Goal: Use online tool/utility: Utilize a website feature to perform a specific function

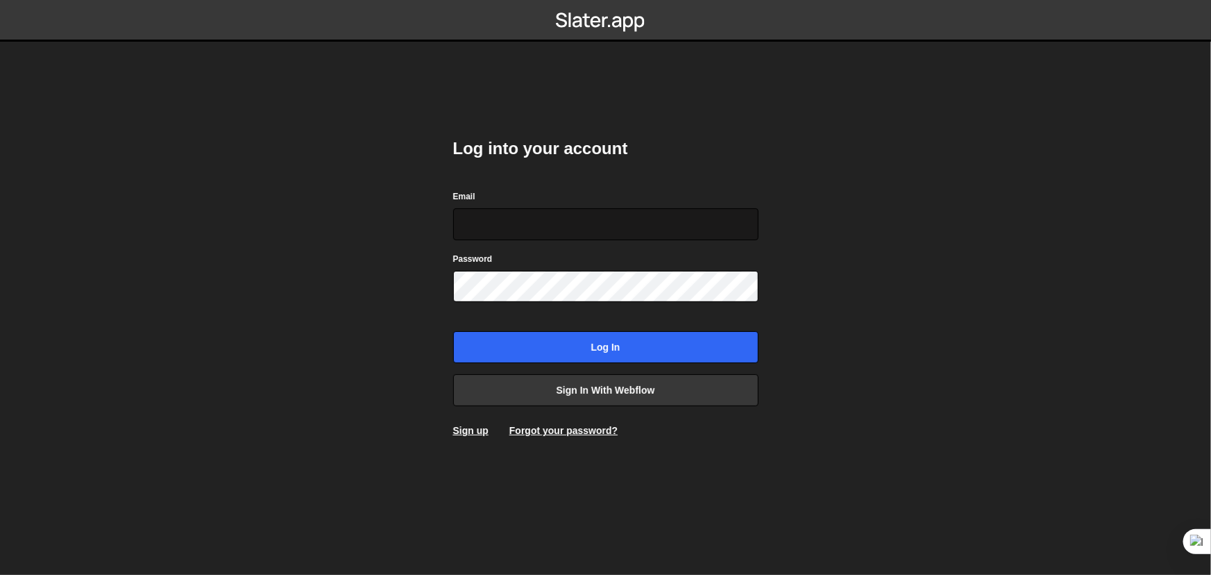
click at [584, 228] on input "Email" at bounding box center [605, 224] width 305 height 32
drag, startPoint x: 913, startPoint y: 342, endPoint x: 788, endPoint y: 384, distance: 131.7
click at [913, 342] on body "Log into your account Email Password Log in Sign in with Webflow Sign up Forgot…" at bounding box center [605, 287] width 1211 height 575
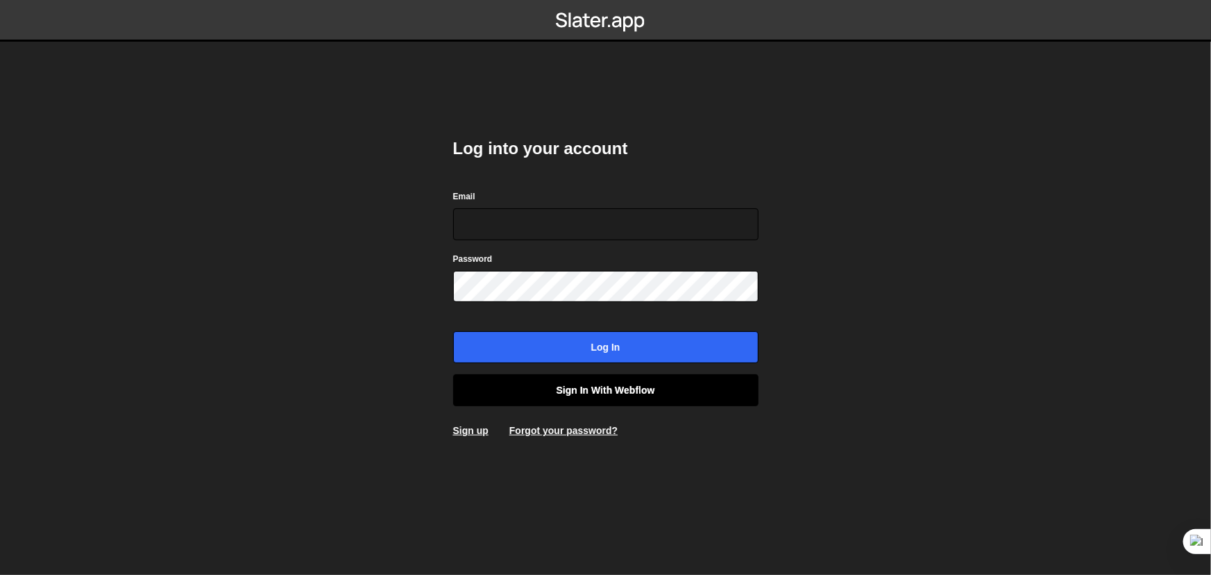
click at [689, 392] on link "Sign in with Webflow" at bounding box center [605, 390] width 305 height 32
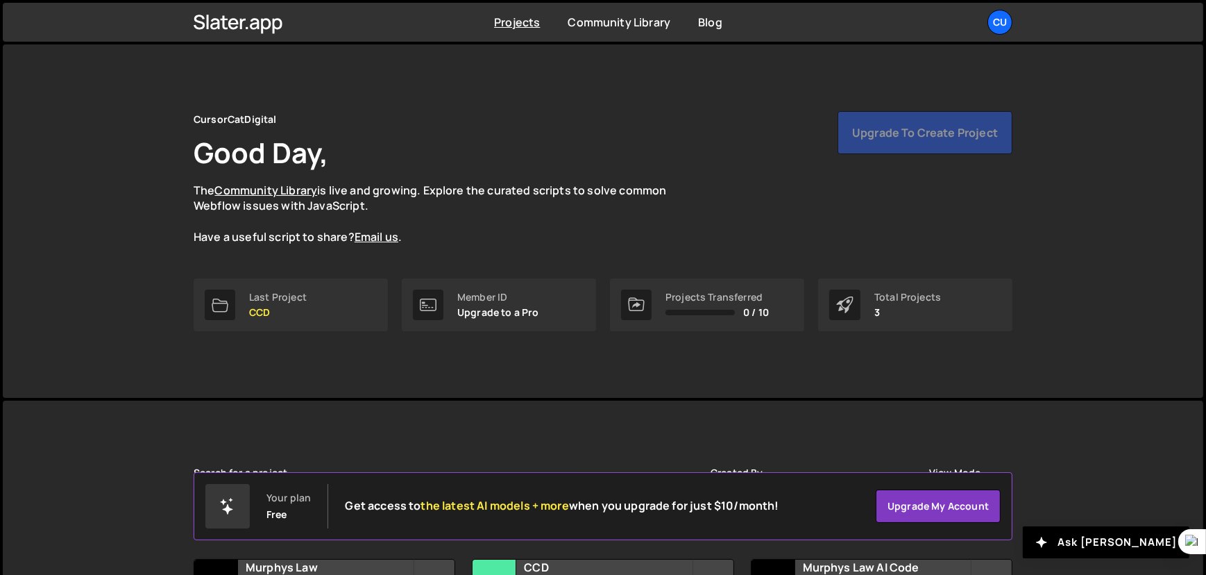
scroll to position [139, 0]
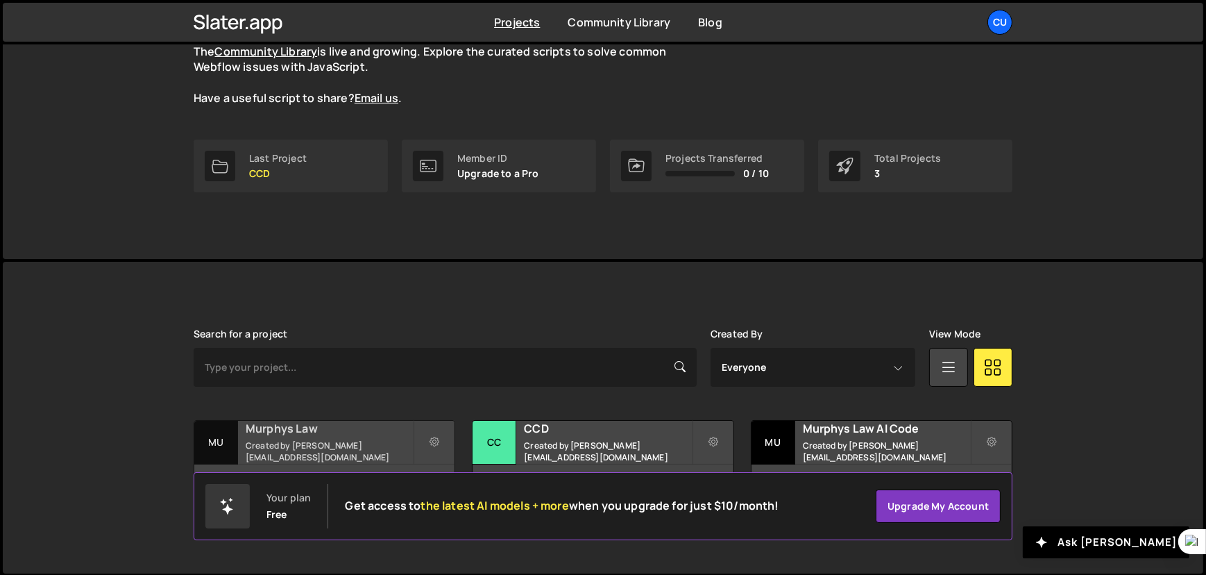
click at [328, 435] on h2 "Murphys Law" at bounding box center [329, 428] width 167 height 15
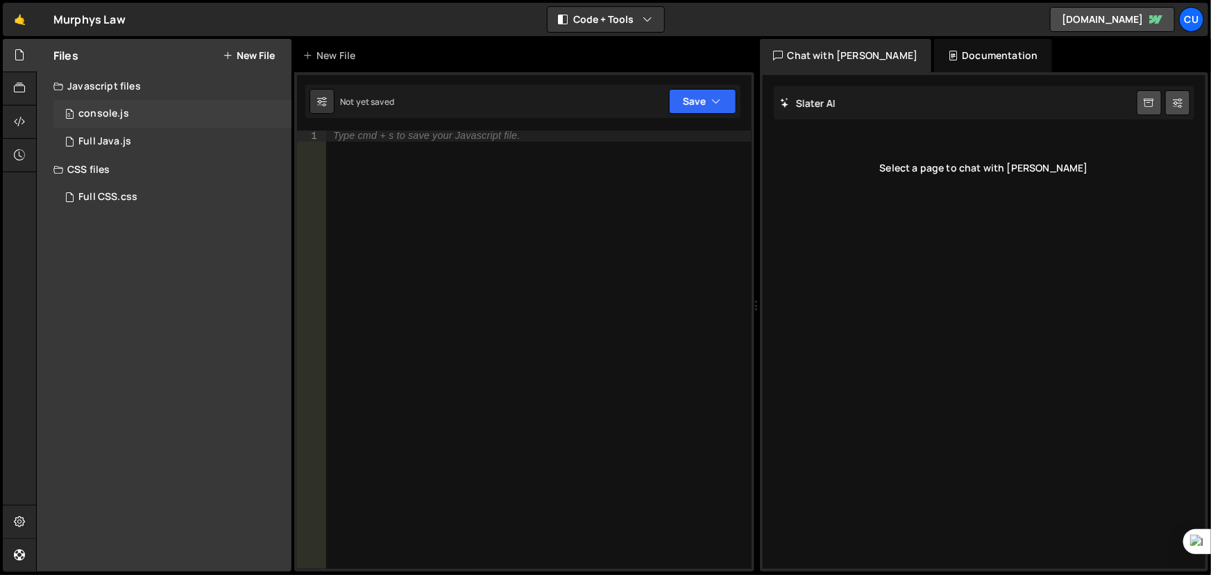
click at [179, 111] on div "0 console.js 0" at bounding box center [172, 114] width 238 height 28
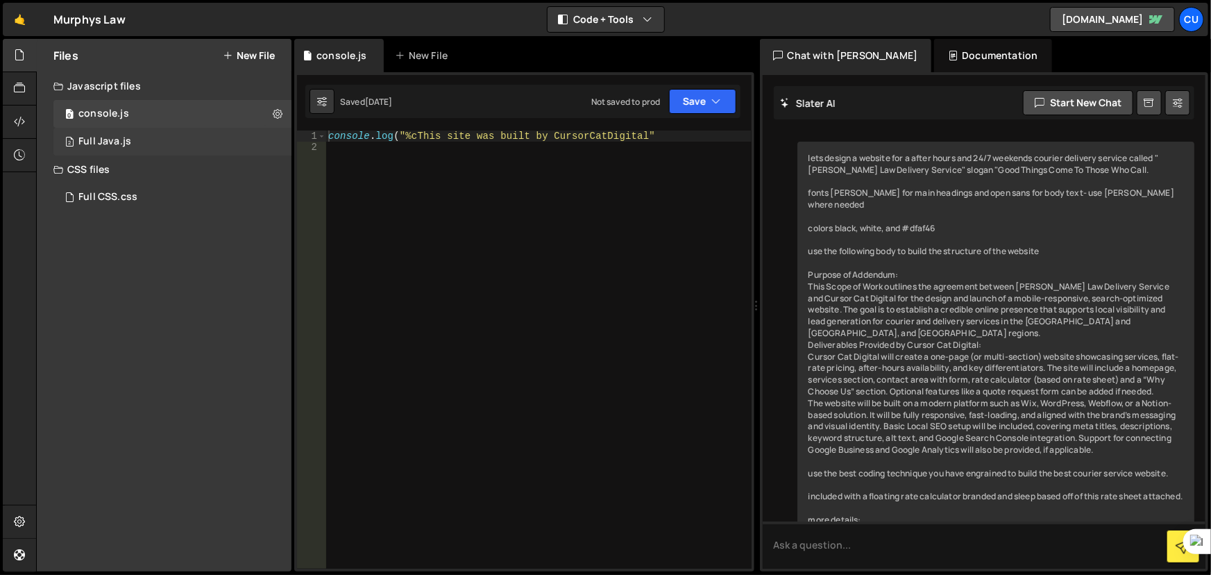
click at [149, 144] on div "2 Full Java.js 0" at bounding box center [172, 142] width 238 height 28
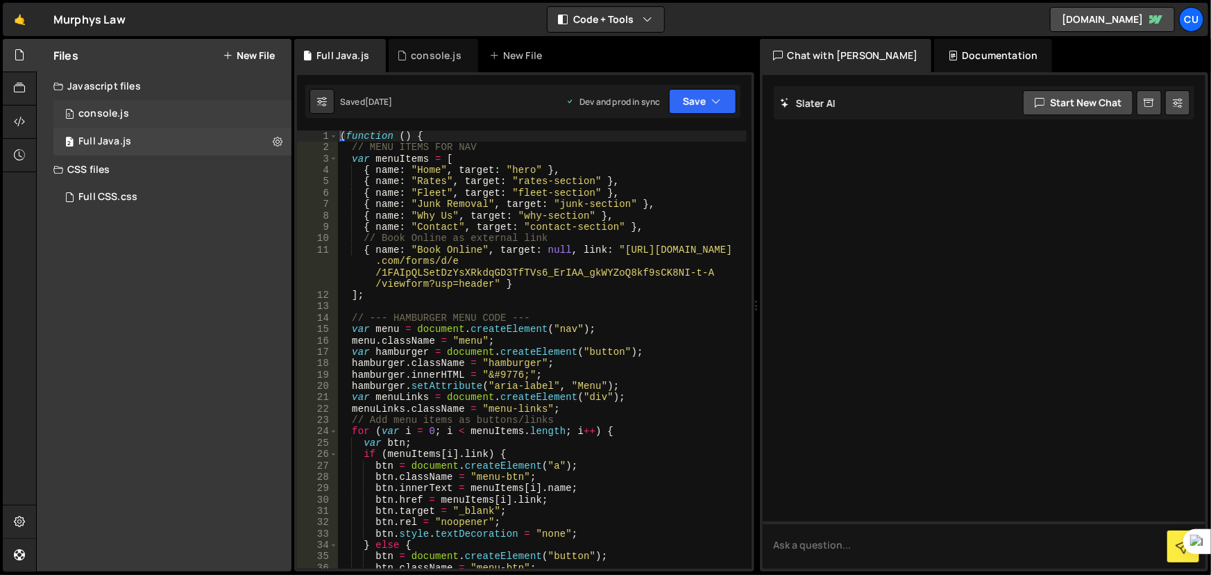
click at [164, 116] on div "0 console.js 0" at bounding box center [172, 114] width 238 height 28
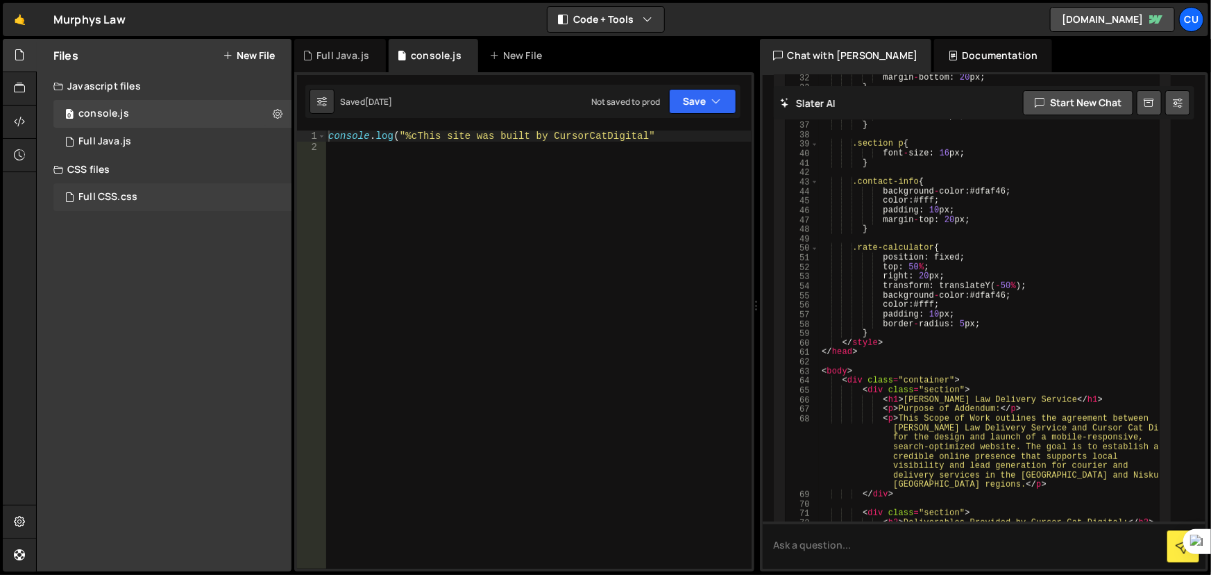
scroll to position [1234, 0]
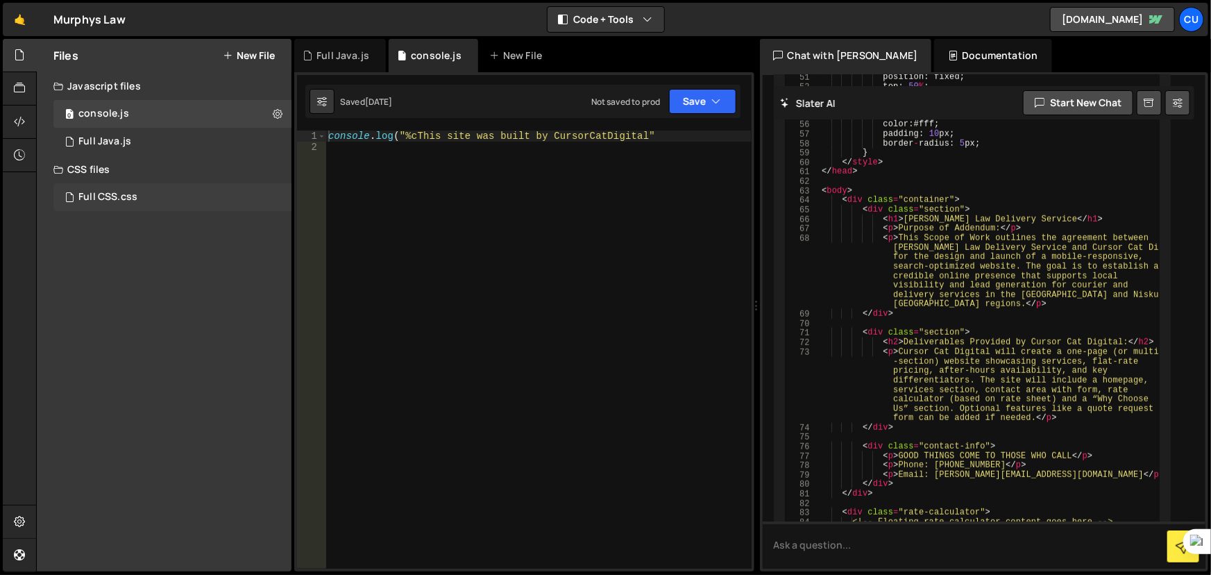
click at [177, 198] on div "Full CSS.css 0" at bounding box center [172, 197] width 238 height 28
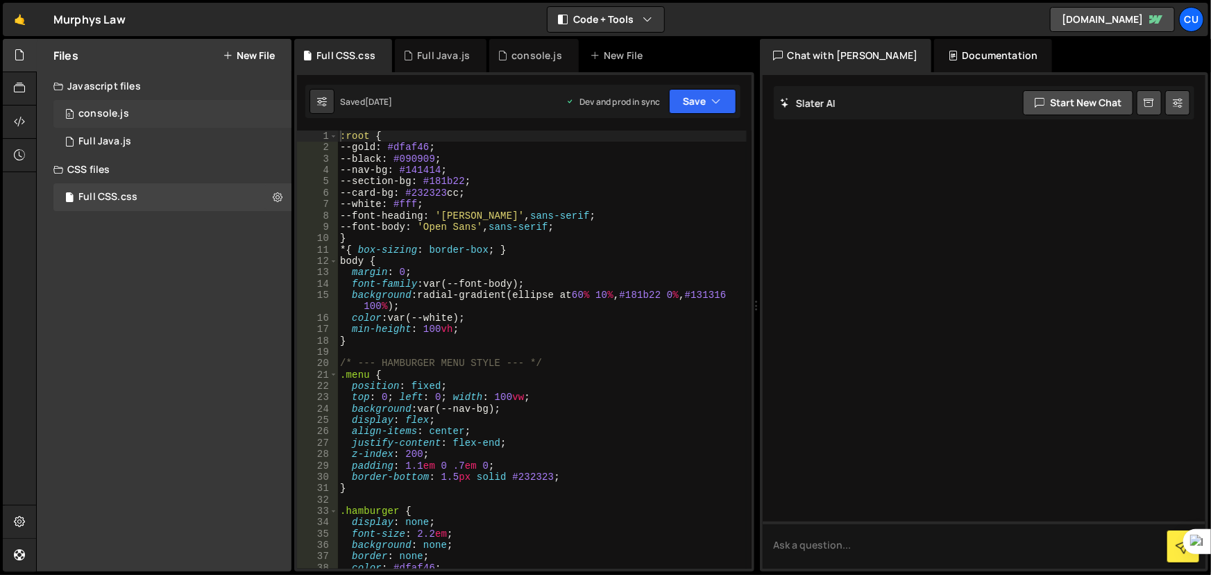
click at [162, 116] on div "0 console.js 0" at bounding box center [172, 114] width 238 height 28
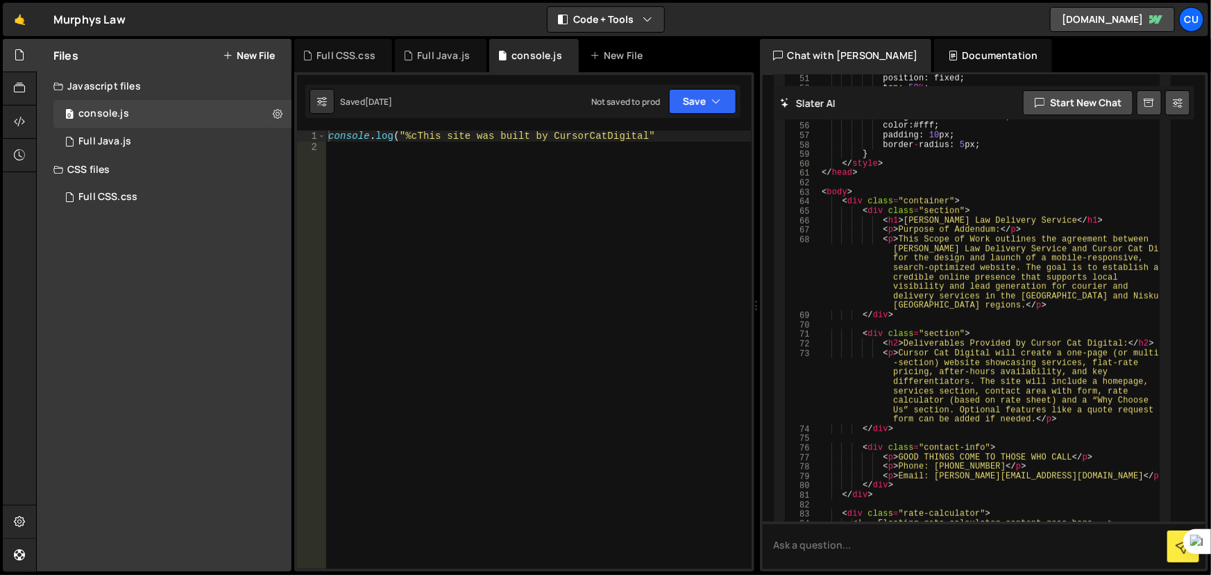
scroll to position [1264, 0]
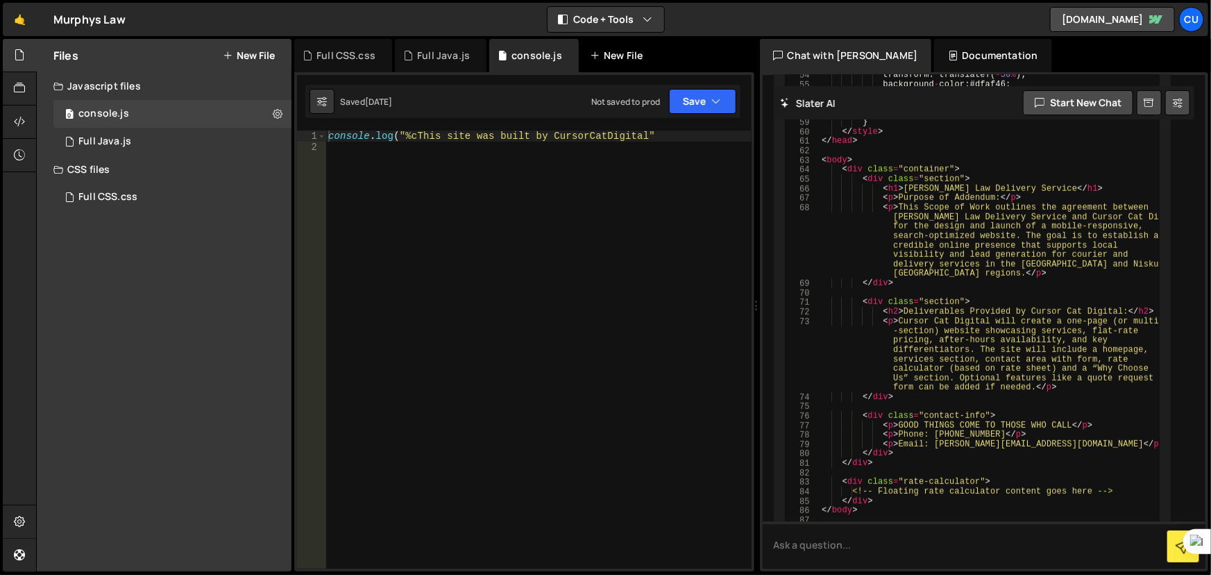
click at [611, 50] on div "New File" at bounding box center [619, 56] width 58 height 14
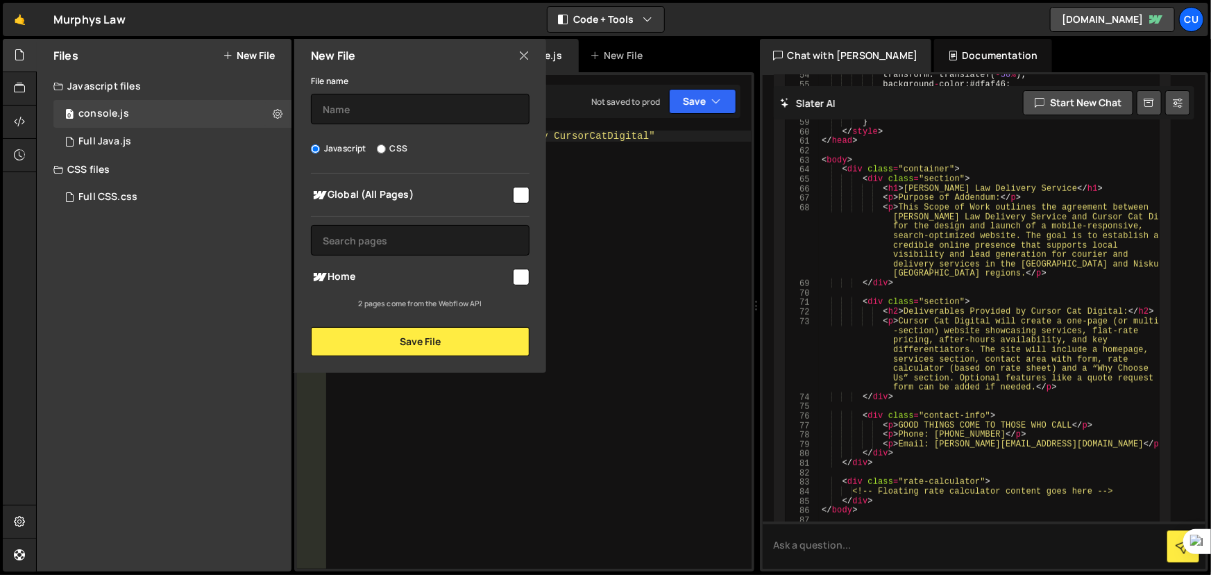
click at [523, 57] on icon at bounding box center [523, 55] width 11 height 15
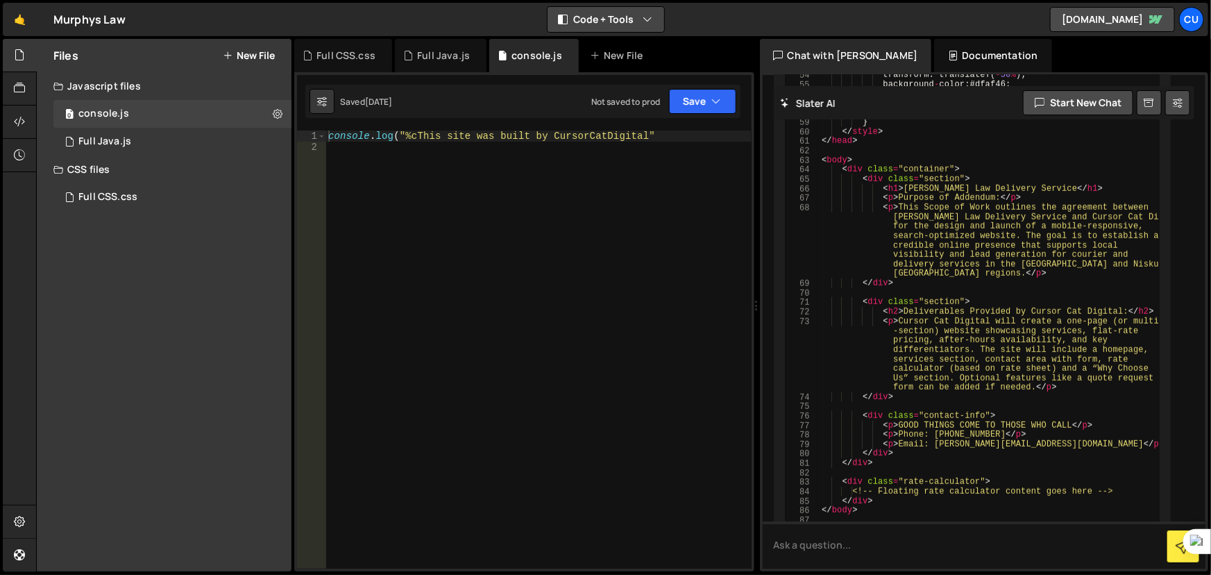
click at [608, 19] on button "Code + Tools" at bounding box center [606, 19] width 117 height 25
click at [623, 96] on button "Tools Only" at bounding box center [606, 99] width 117 height 25
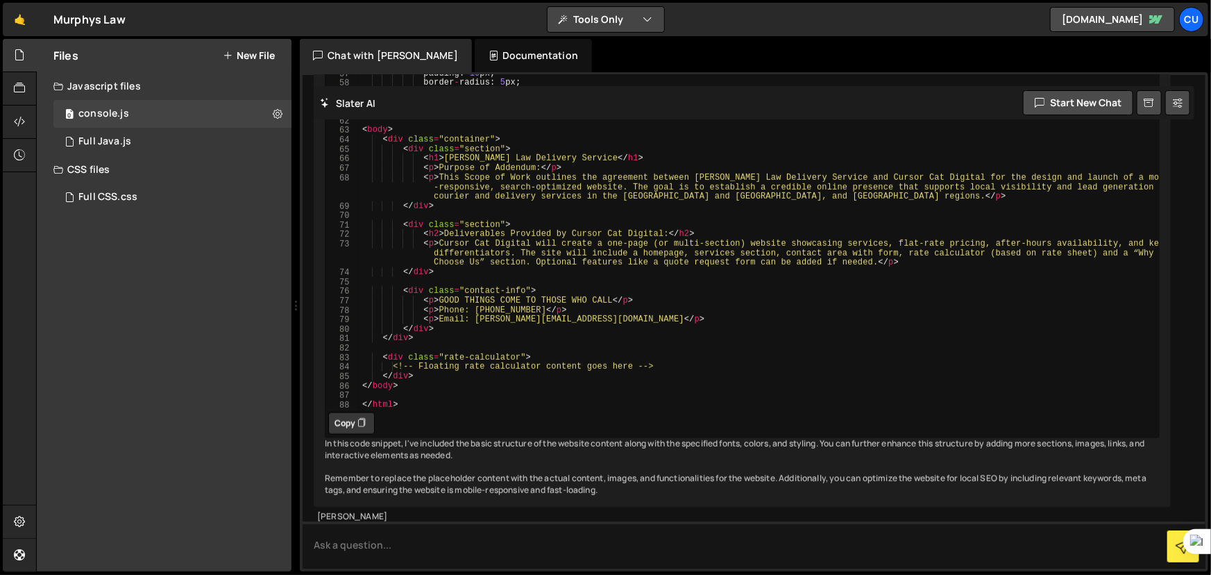
click at [616, 18] on button "Tools Only" at bounding box center [606, 19] width 117 height 25
click at [627, 100] on button "Tools Only" at bounding box center [606, 99] width 117 height 25
click at [361, 542] on textarea at bounding box center [754, 544] width 903 height 47
click at [493, 58] on div "Documentation" at bounding box center [533, 55] width 117 height 33
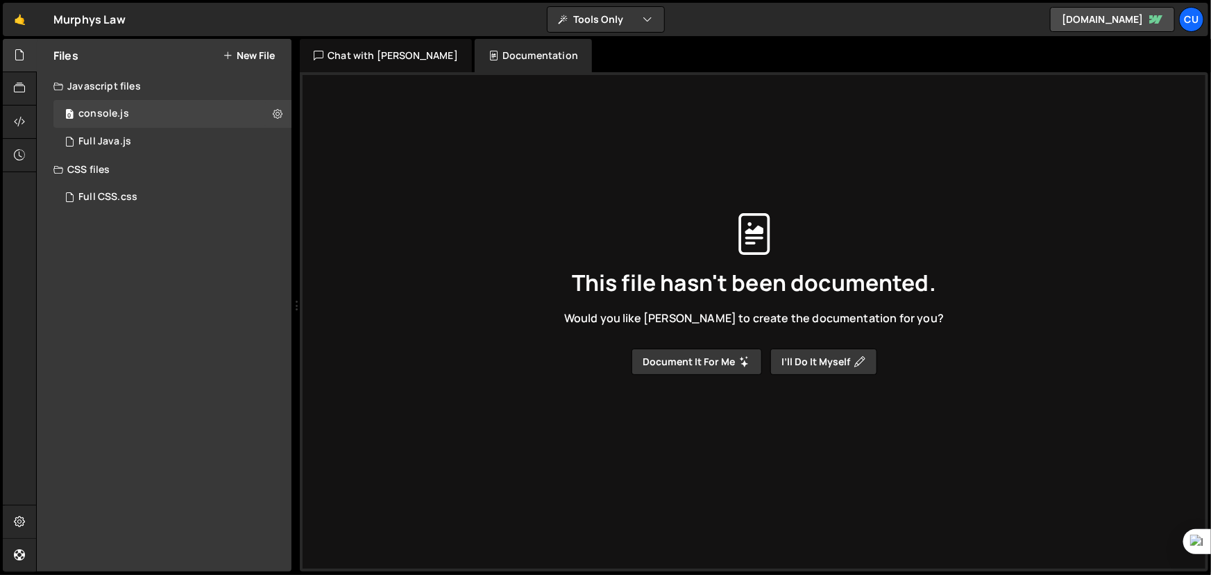
click at [862, 362] on icon at bounding box center [859, 361] width 11 height 11
type input "console"
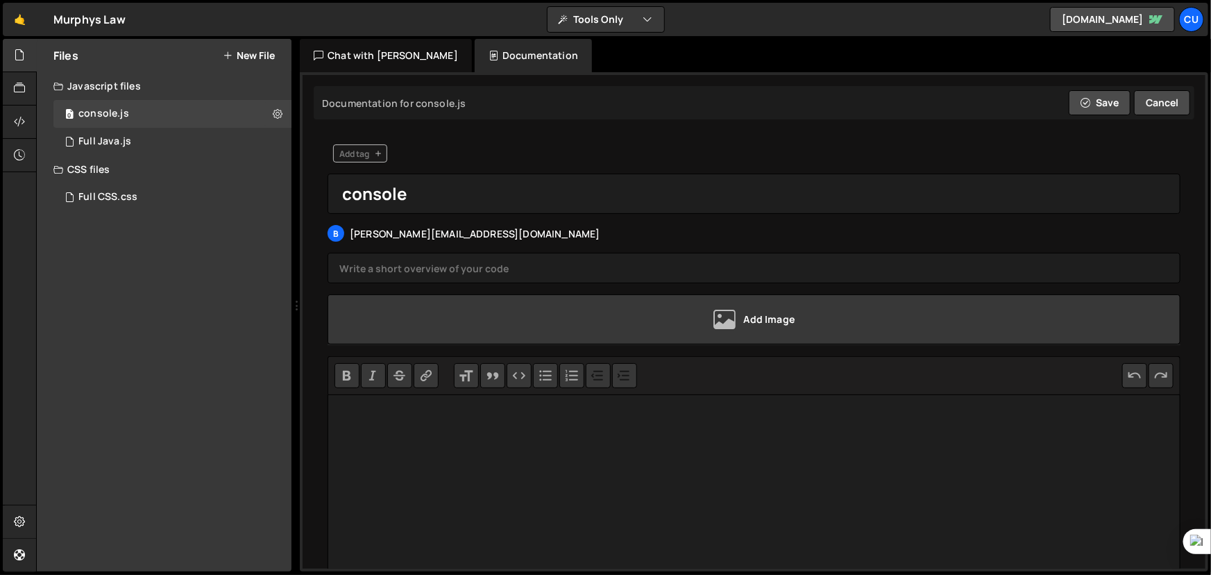
click at [375, 53] on div "Chat with [PERSON_NAME]" at bounding box center [386, 55] width 172 height 33
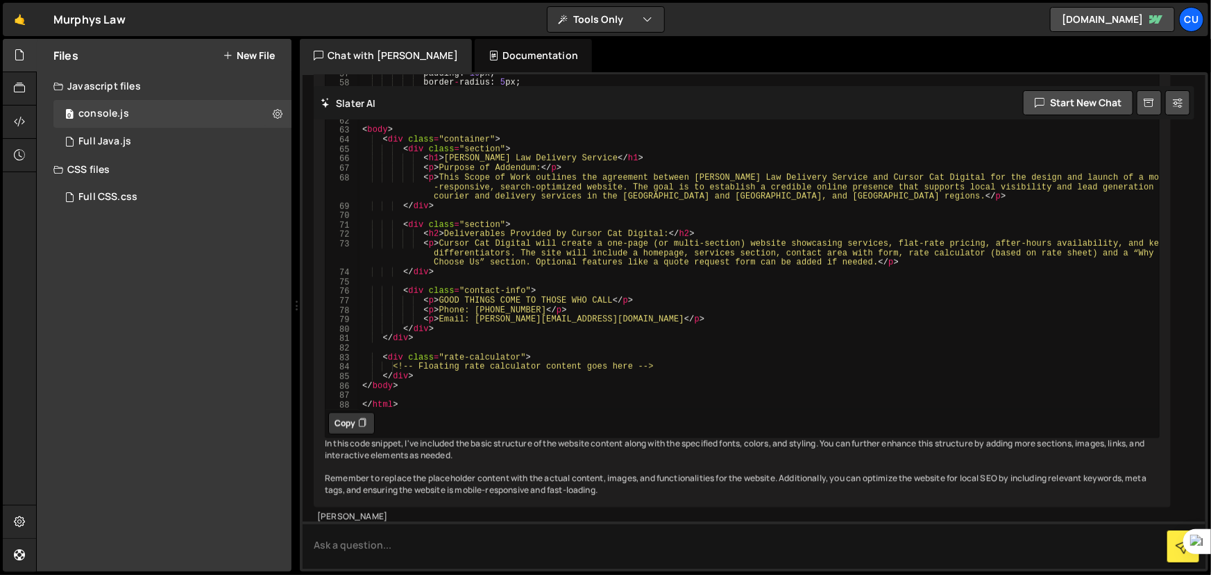
click at [578, 44] on div "Chat with [PERSON_NAME] Documentation" at bounding box center [755, 55] width 911 height 33
click at [258, 54] on button "New File" at bounding box center [249, 55] width 52 height 11
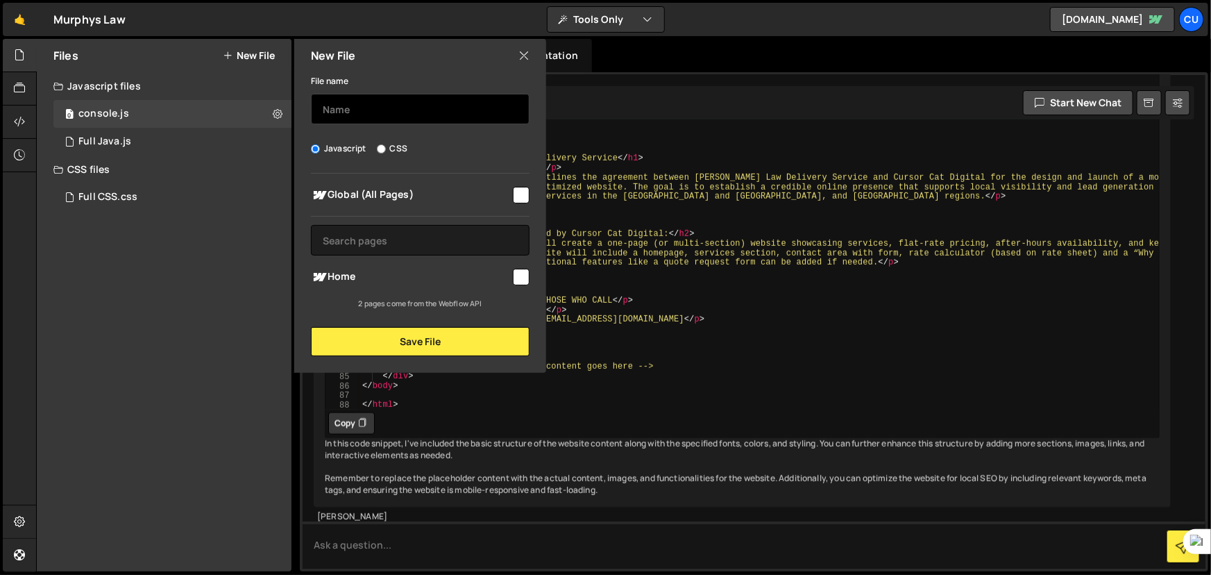
click at [404, 112] on input "text" at bounding box center [420, 109] width 219 height 31
type input "card"
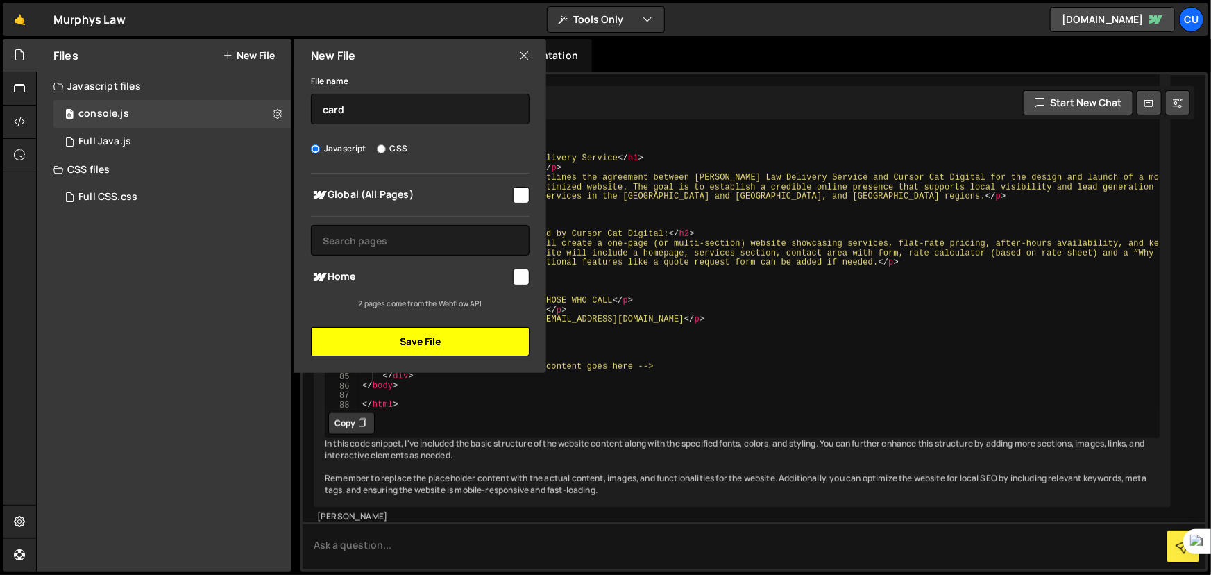
click at [456, 339] on button "Save File" at bounding box center [420, 341] width 219 height 29
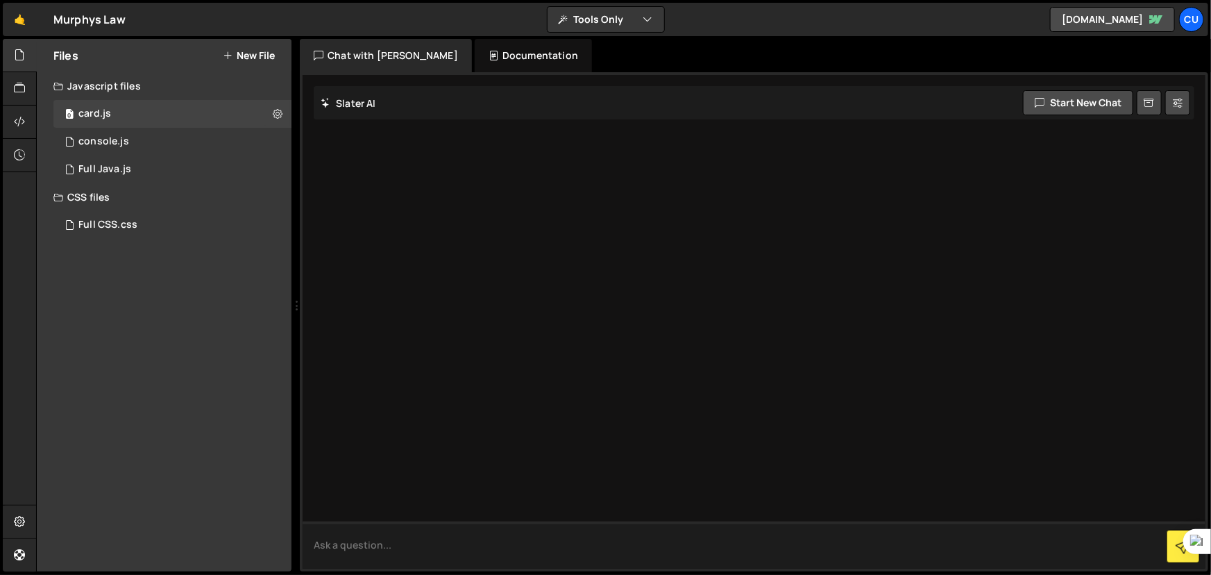
click at [433, 558] on textarea at bounding box center [754, 544] width 903 height 47
paste textarea "BEGIN:VCARD VERSION:3.0 FN:[PERSON_NAME] ORG:[PERSON_NAME] Law Delivery Service…"
type textarea "i want to add this svf file into my site- BEGIN:VCARD VERSION:3.0 FN:[PERSON_NA…"
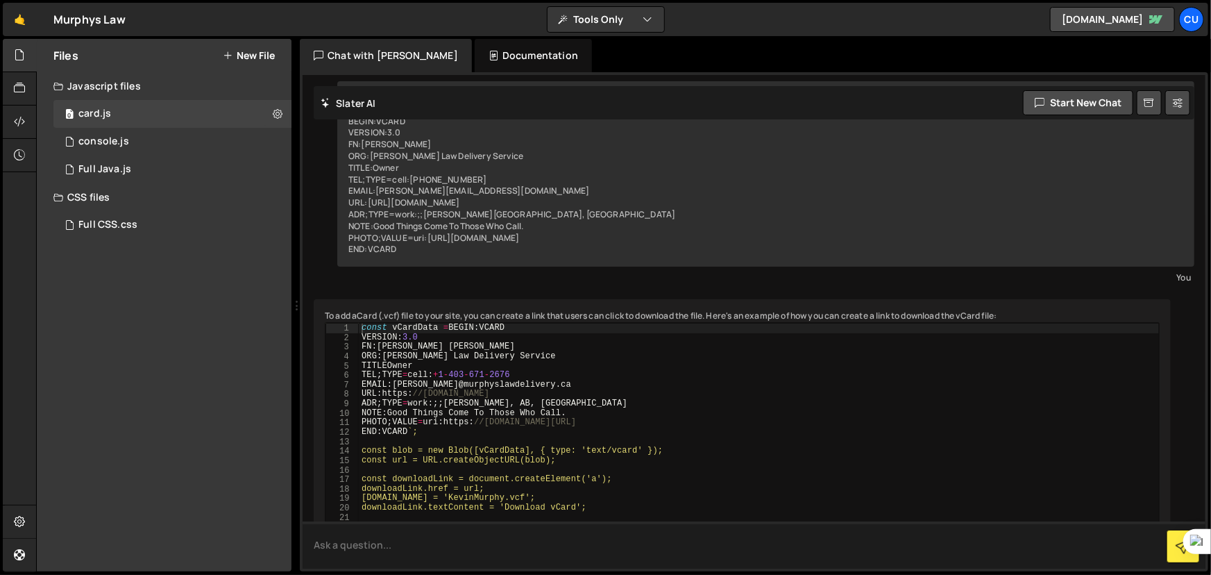
scroll to position [187, 0]
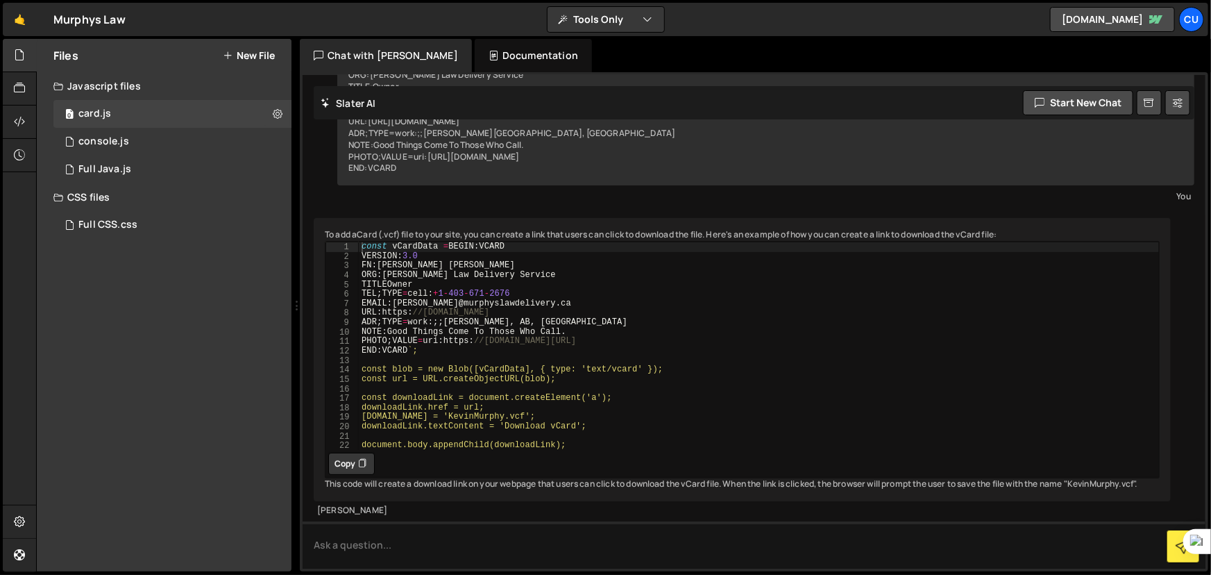
click at [357, 452] on button "Copy" at bounding box center [351, 463] width 46 height 22
click at [432, 541] on textarea at bounding box center [754, 544] width 903 height 47
type textarea "so now what do i do with the code?"
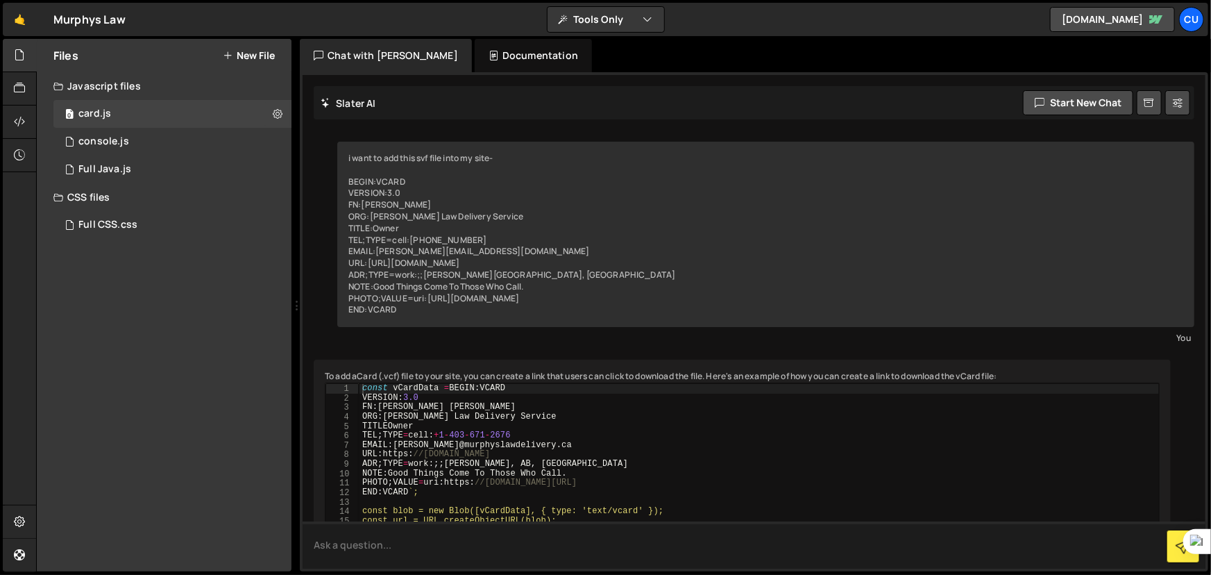
scroll to position [276, 0]
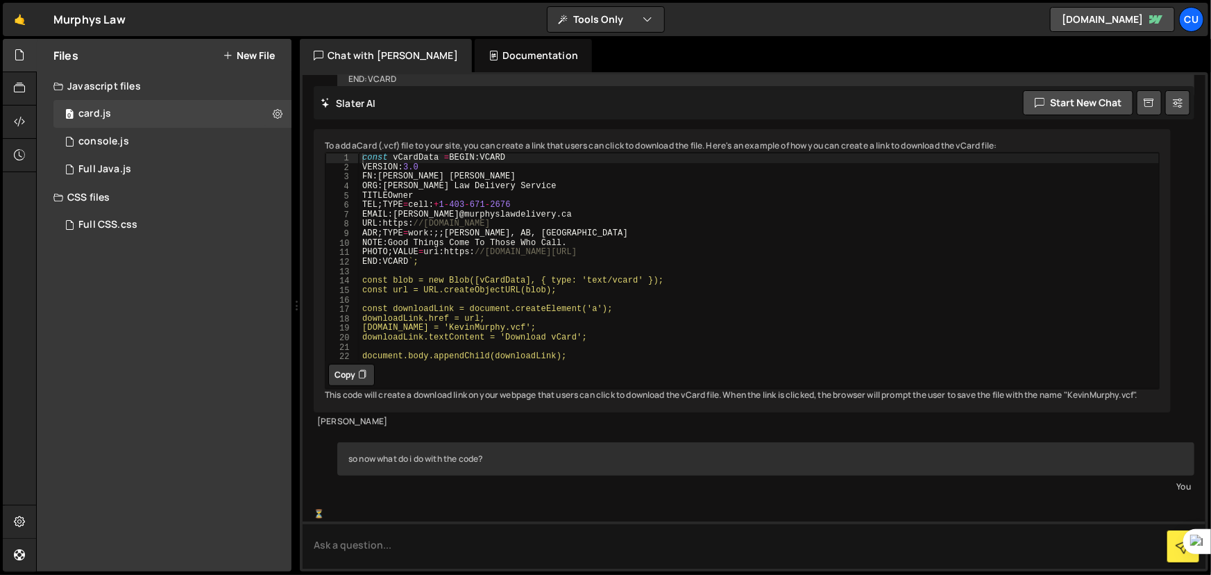
click at [339, 364] on button "Copy" at bounding box center [351, 375] width 46 height 22
click at [436, 552] on textarea at bounding box center [754, 544] width 903 height 47
paste textarea "<!DOCTYPE html> <html lang="en"> <head> <meta charset="UTF-8"> <title>Download …"
type textarea "<!DOCTYPE html> <html lang="en"> <head> <meta charset="UTF-8"> <title>Download …"
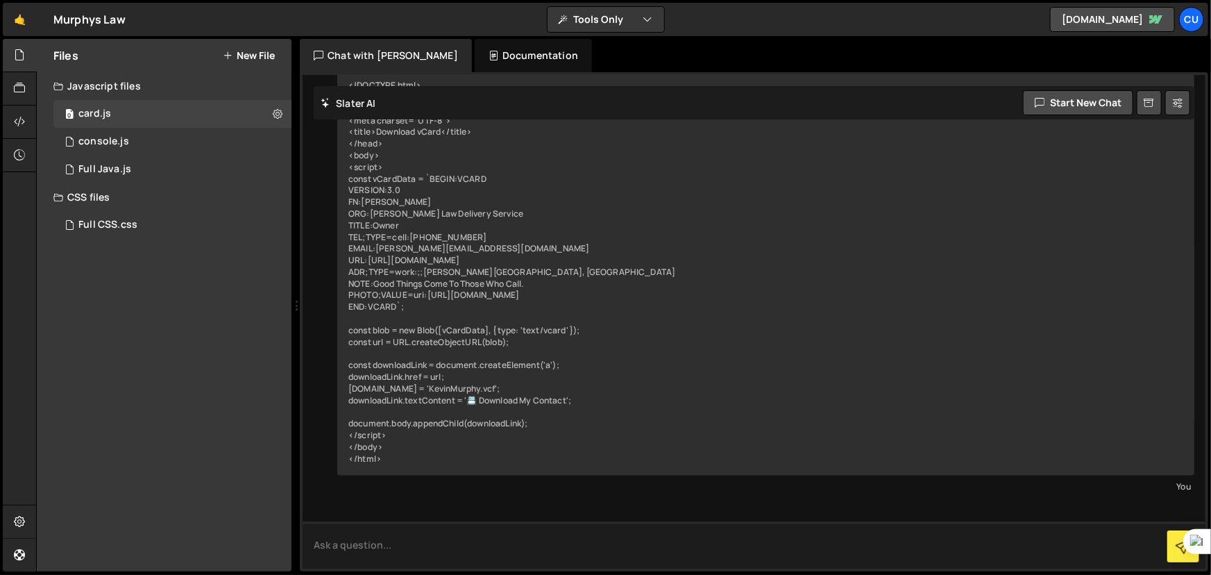
scroll to position [791, 0]
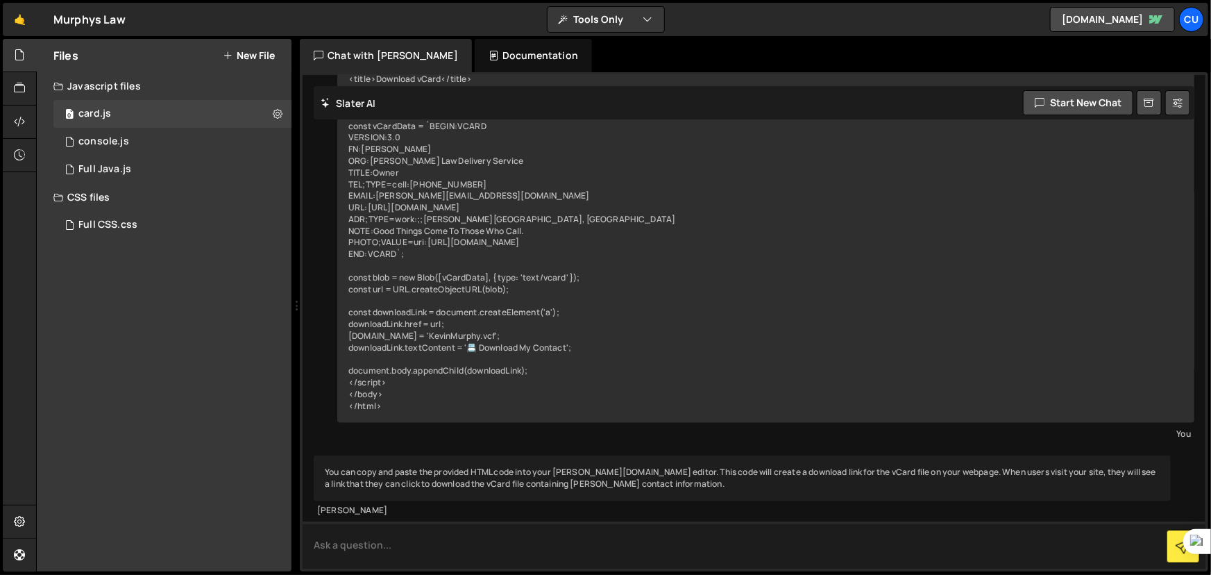
click at [537, 550] on textarea at bounding box center [754, 544] width 903 height 47
type textarea "where do i paste it?"
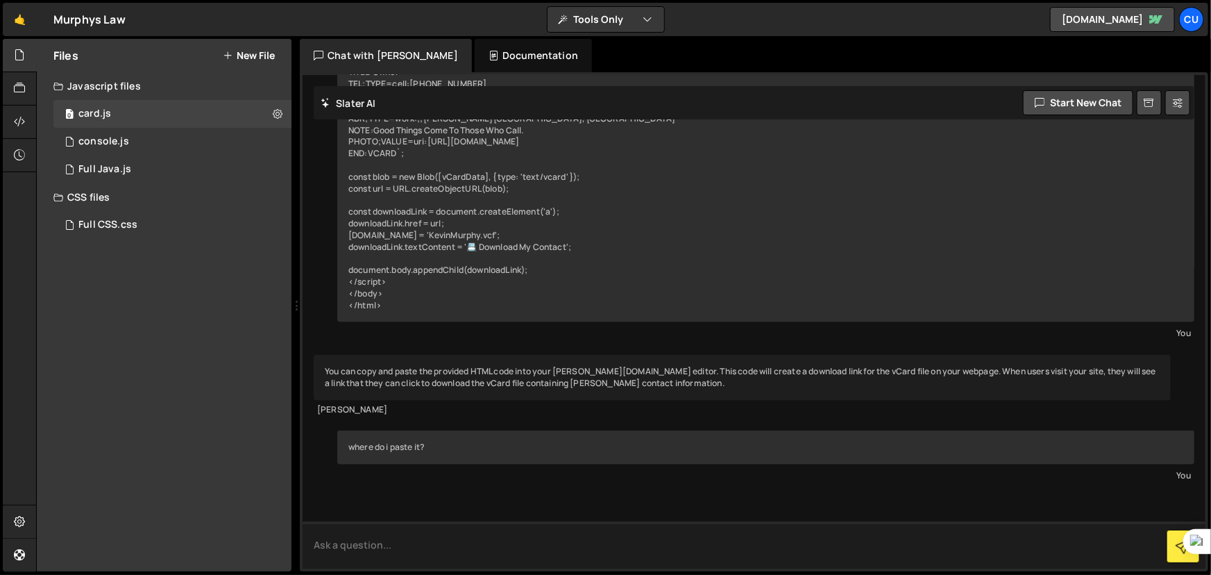
scroll to position [933, 0]
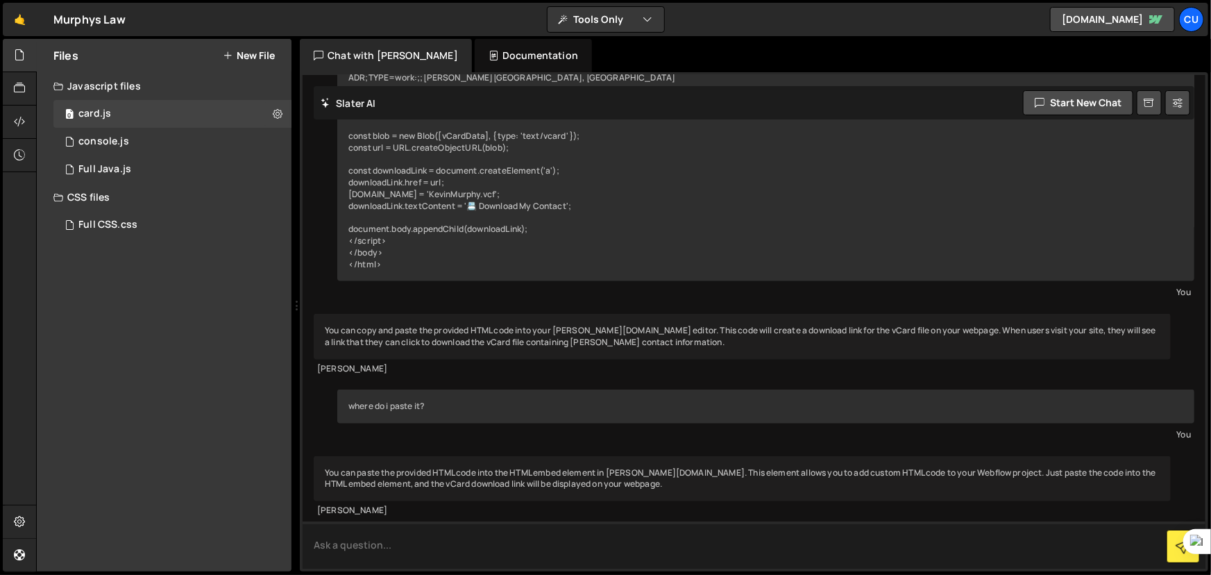
click at [446, 545] on textarea at bounding box center [754, 544] width 903 height 47
type textarea "java or css?"
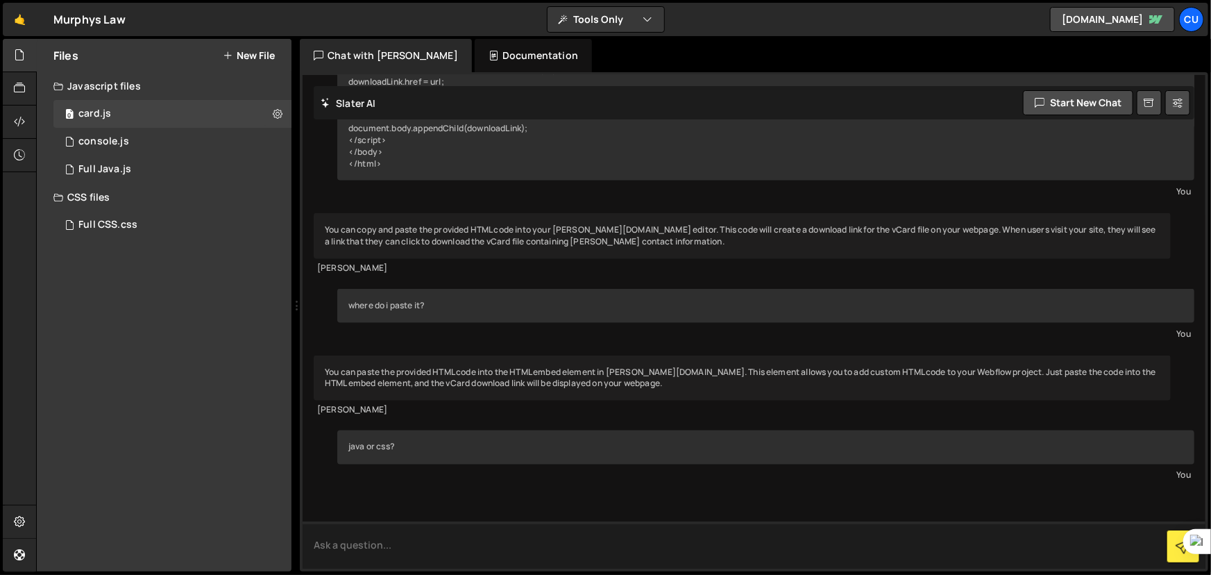
scroll to position [1075, 0]
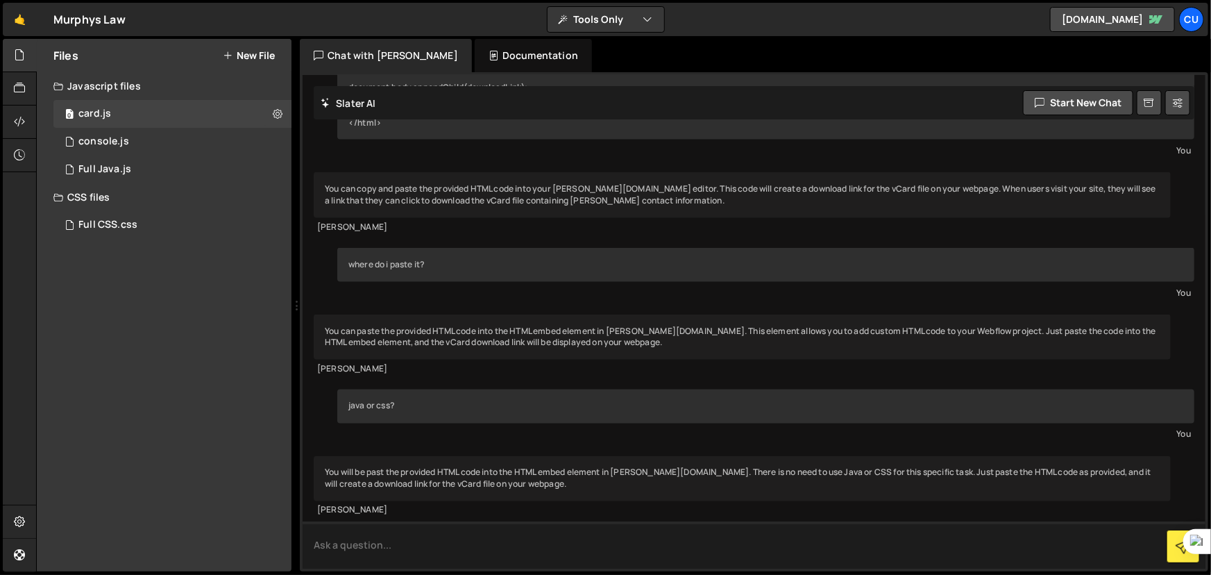
click at [484, 549] on textarea at bounding box center [754, 544] width 903 height 47
click at [151, 130] on div "0 console.js 0" at bounding box center [172, 142] width 238 height 28
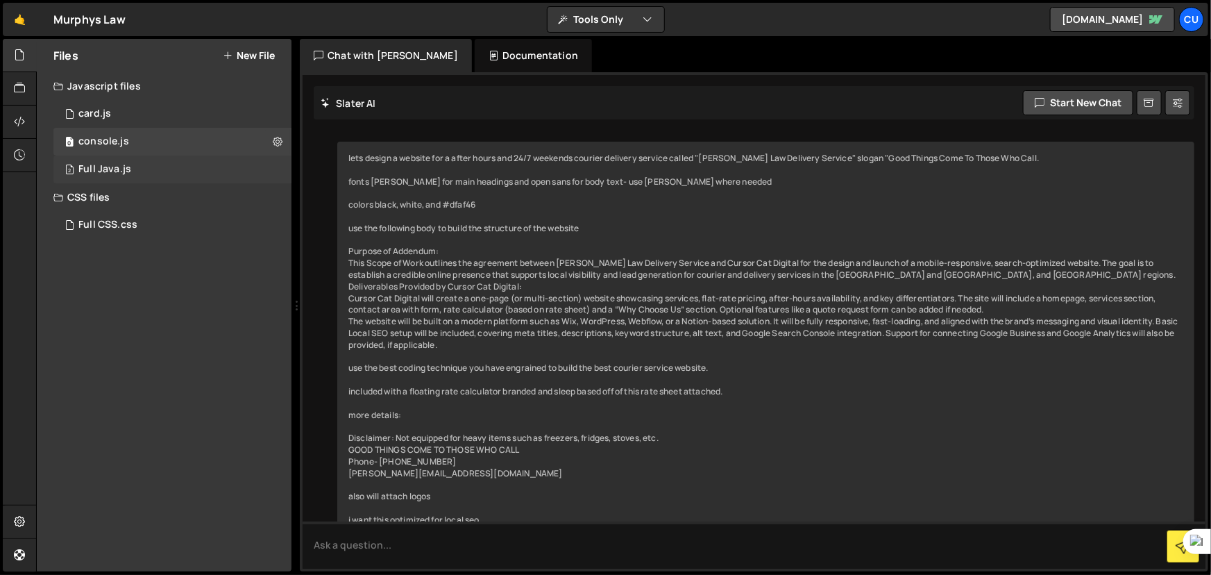
scroll to position [443, 0]
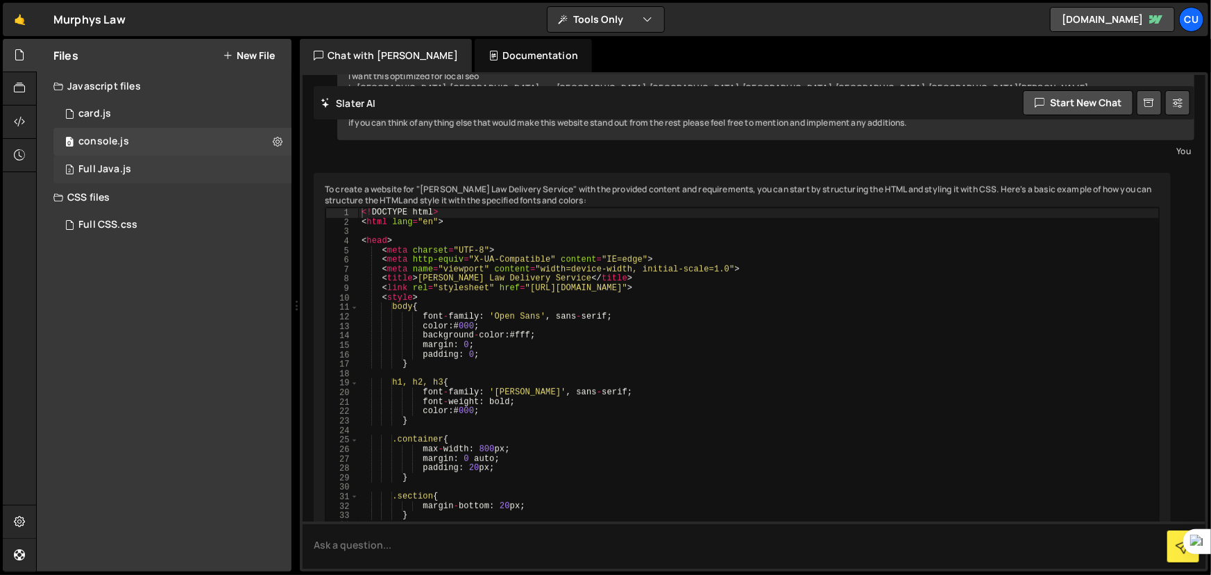
click at [172, 163] on div "2 Full Java.js 0" at bounding box center [172, 169] width 238 height 28
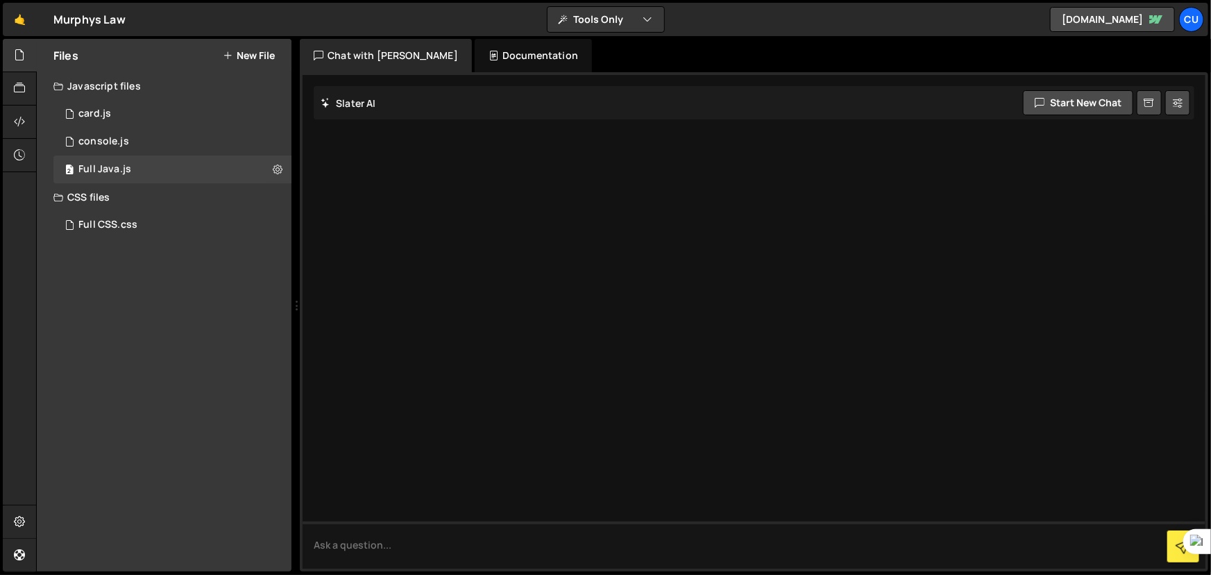
click at [159, 203] on div "CSS files" at bounding box center [164, 197] width 255 height 28
click at [162, 192] on div "CSS files" at bounding box center [164, 197] width 255 height 28
click at [184, 221] on div "Full CSS.css 0" at bounding box center [174, 225] width 243 height 28
click at [368, 44] on div "Chat with [PERSON_NAME]" at bounding box center [386, 55] width 172 height 33
click at [610, 17] on button "Tools Only" at bounding box center [606, 19] width 117 height 25
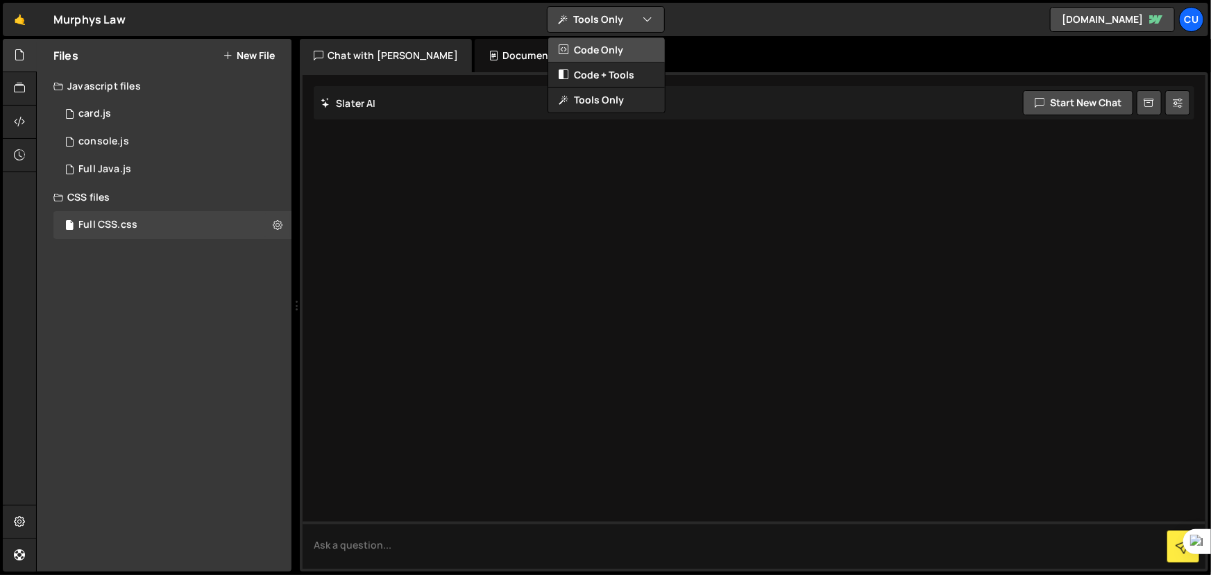
click at [611, 50] on button "Code Only" at bounding box center [606, 49] width 117 height 25
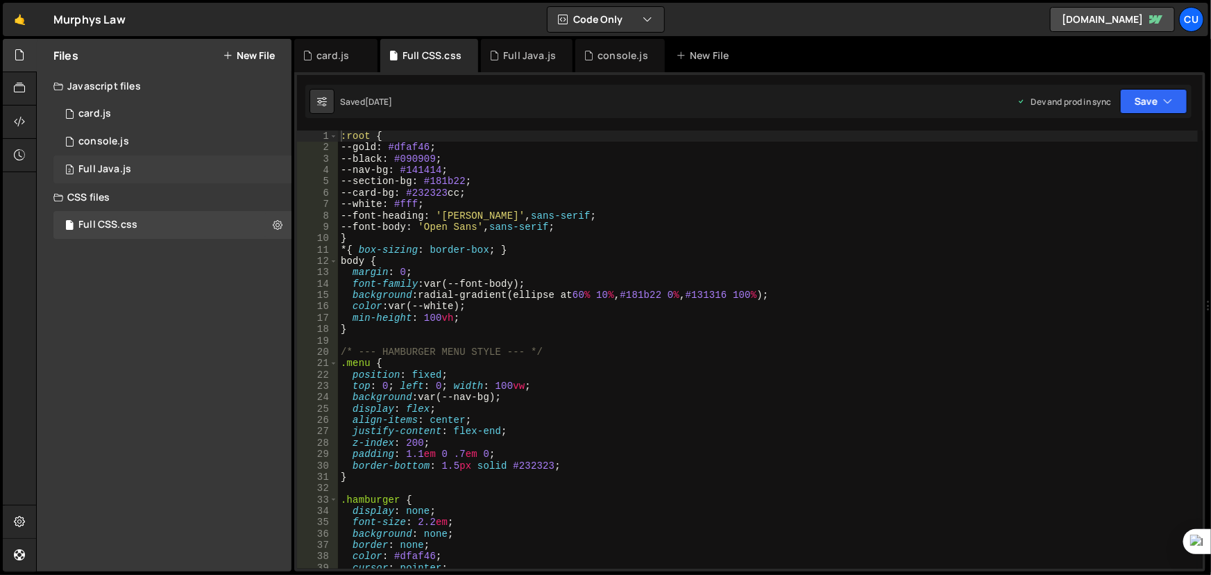
click at [139, 171] on div "2 Full Java.js 0" at bounding box center [172, 169] width 238 height 28
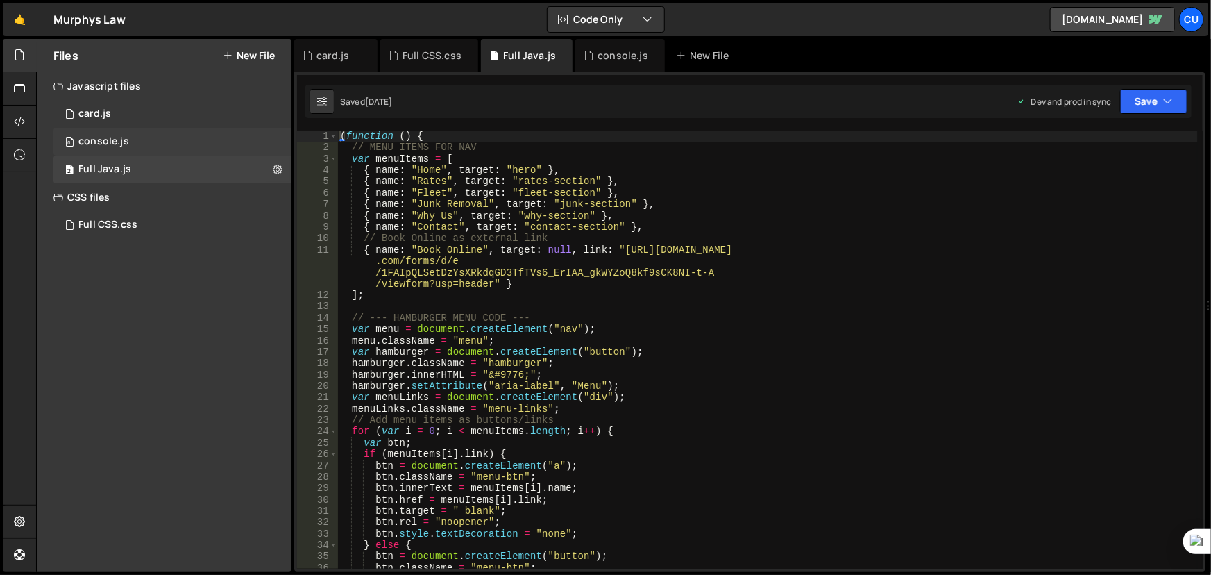
click at [166, 141] on div "0 console.js 0" at bounding box center [172, 142] width 238 height 28
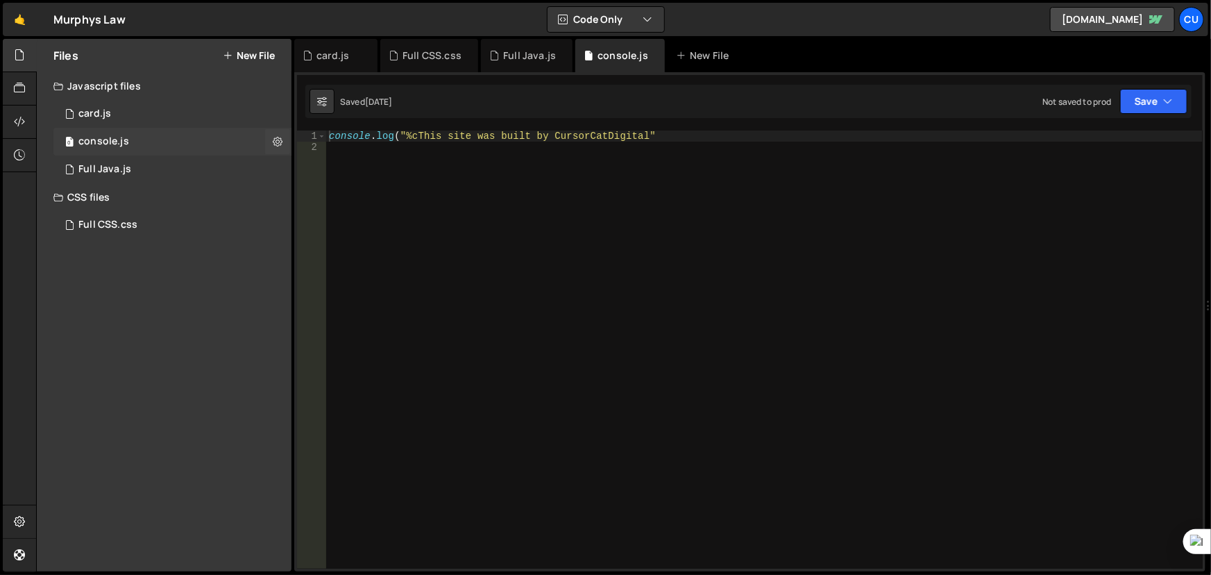
scroll to position [3690, 0]
click at [155, 215] on div "Full CSS.css 0" at bounding box center [174, 225] width 243 height 28
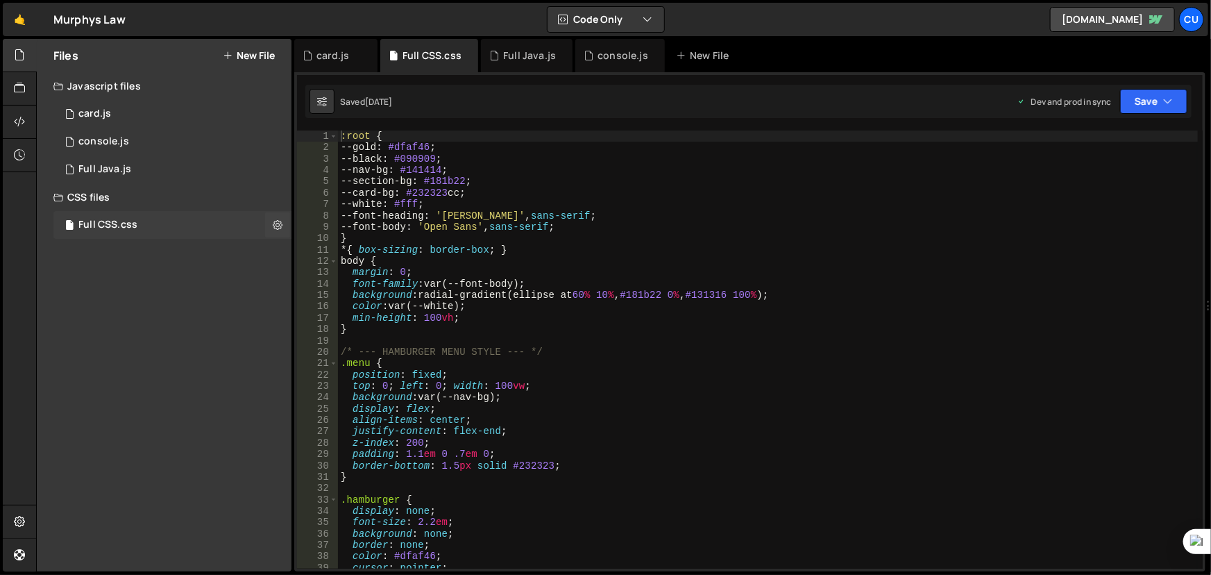
scroll to position [0, 0]
click at [273, 111] on div "0 card.js 0" at bounding box center [172, 114] width 238 height 28
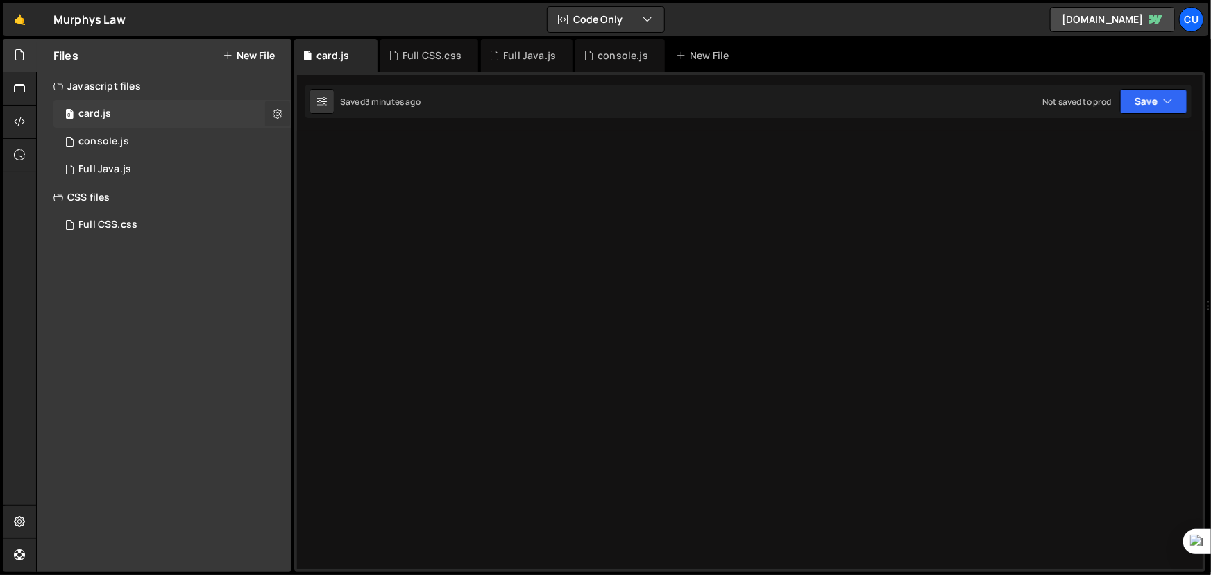
scroll to position [3362, 0]
click at [271, 114] on button at bounding box center [277, 113] width 25 height 25
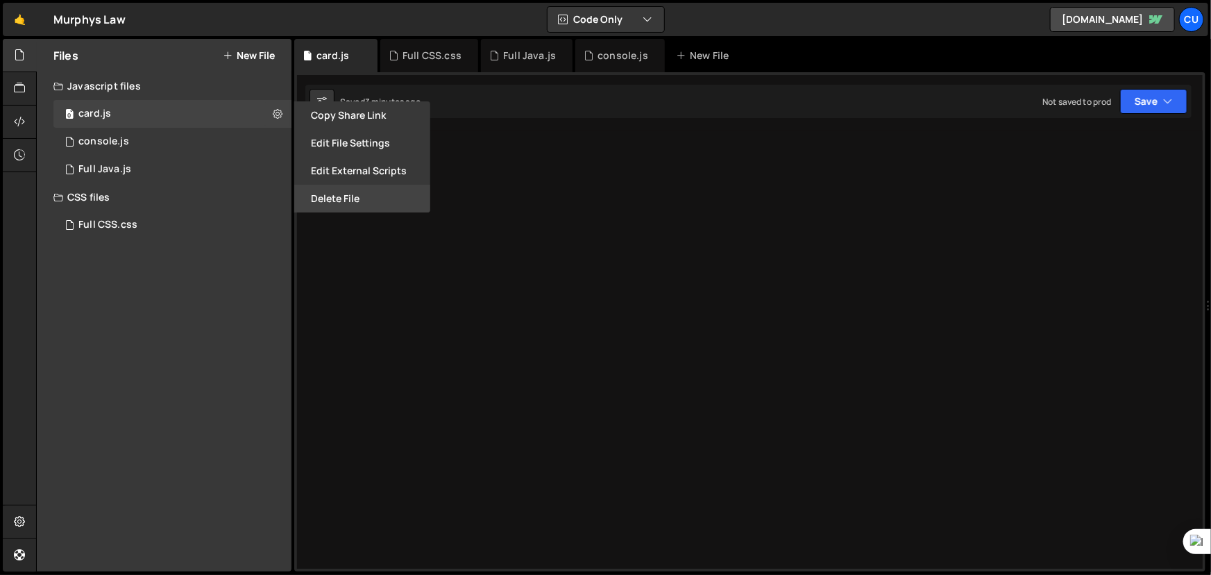
click at [337, 198] on button "Delete File" at bounding box center [362, 199] width 136 height 28
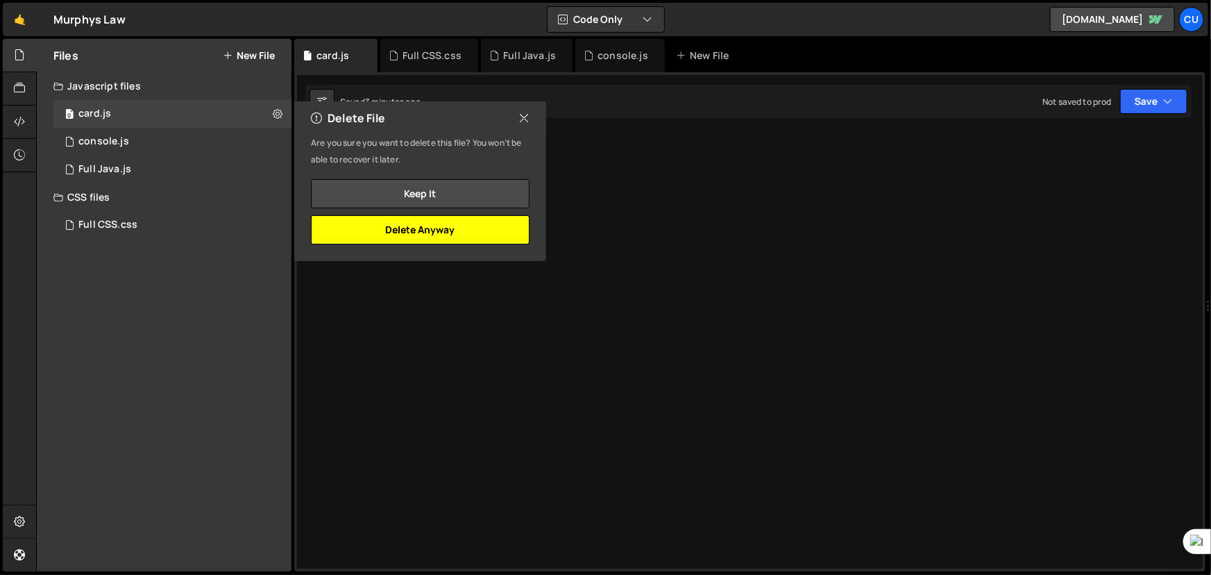
click at [439, 236] on button "Delete Anyway" at bounding box center [420, 229] width 219 height 29
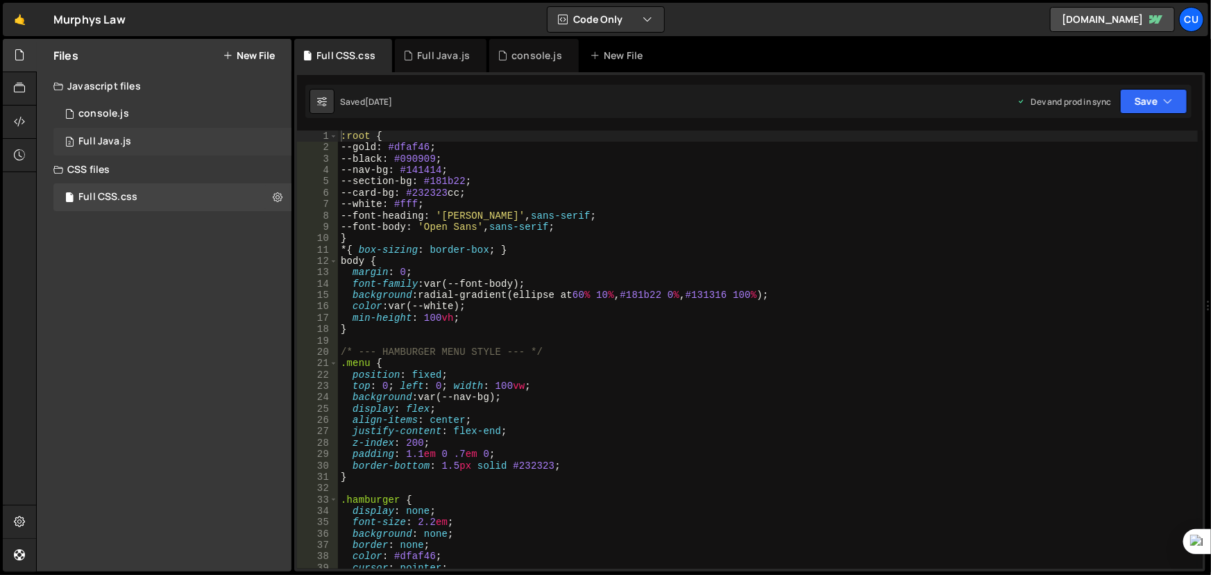
click at [143, 135] on div "2 Full Java.js 0" at bounding box center [172, 142] width 238 height 28
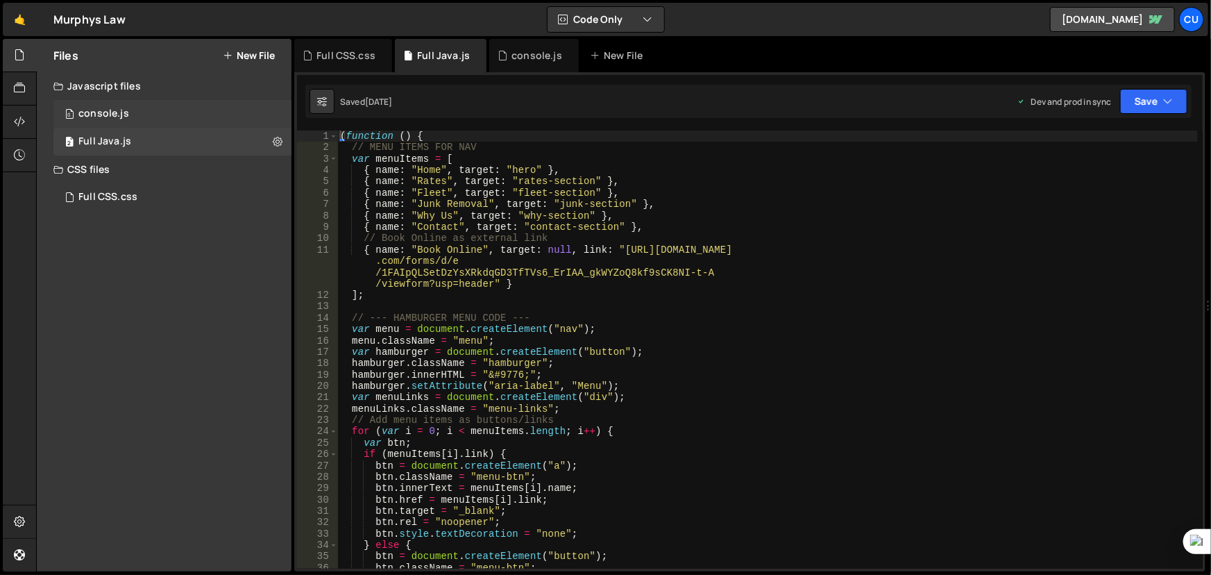
click at [161, 117] on div "0 console.js 0" at bounding box center [172, 114] width 238 height 28
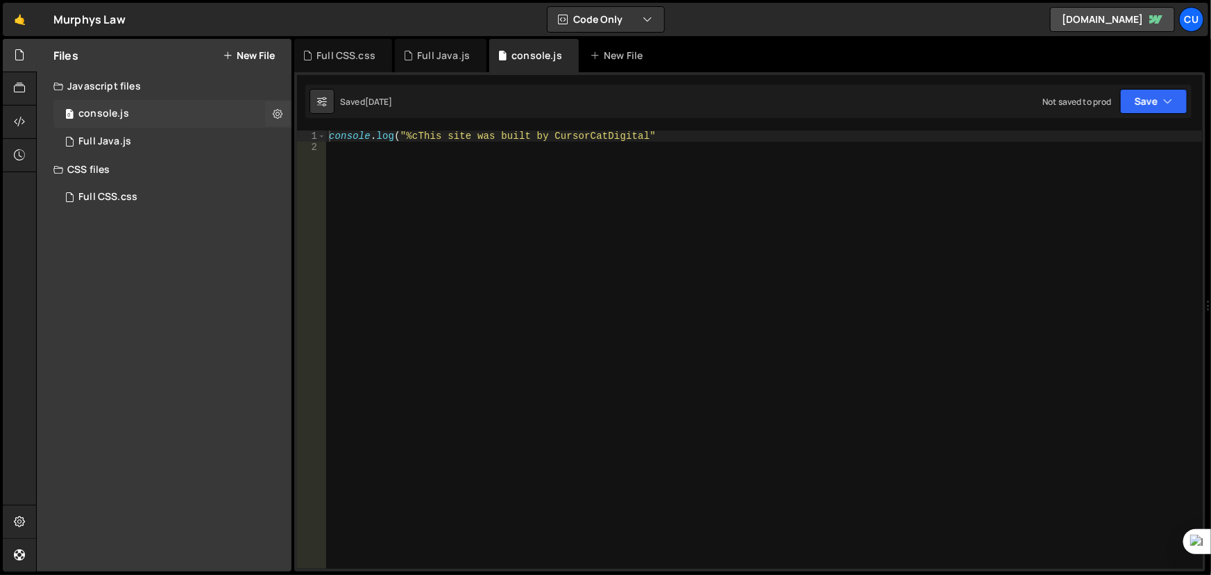
scroll to position [3690, 0]
click at [161, 135] on div "2 Full Java.js 0" at bounding box center [172, 142] width 238 height 28
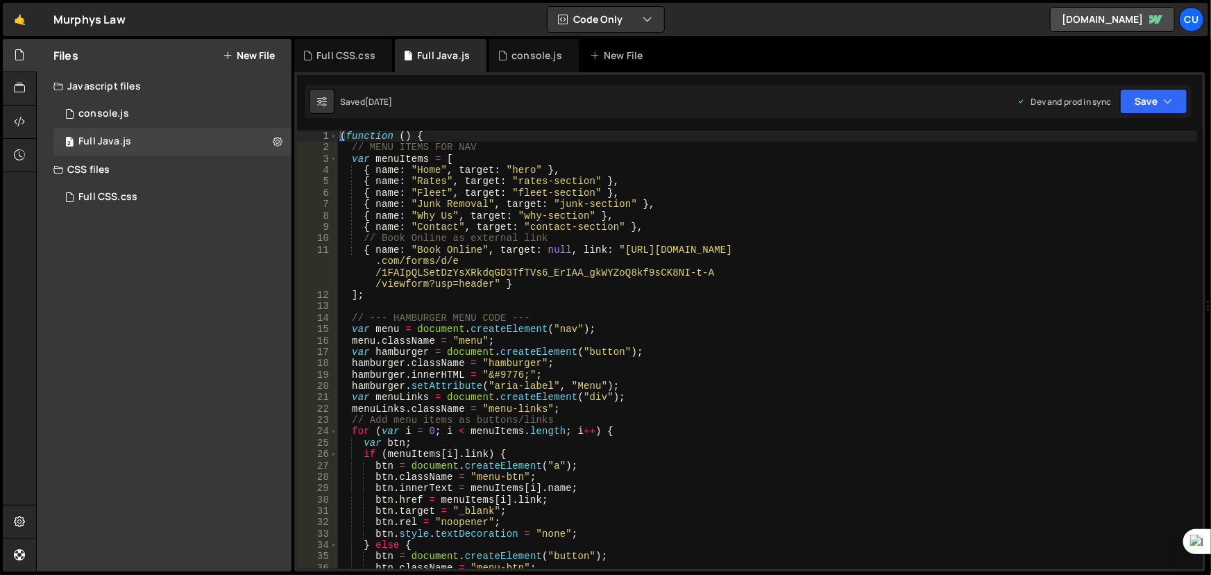
scroll to position [0, 0]
click at [178, 137] on div "2 Full Java.js 0" at bounding box center [172, 142] width 238 height 28
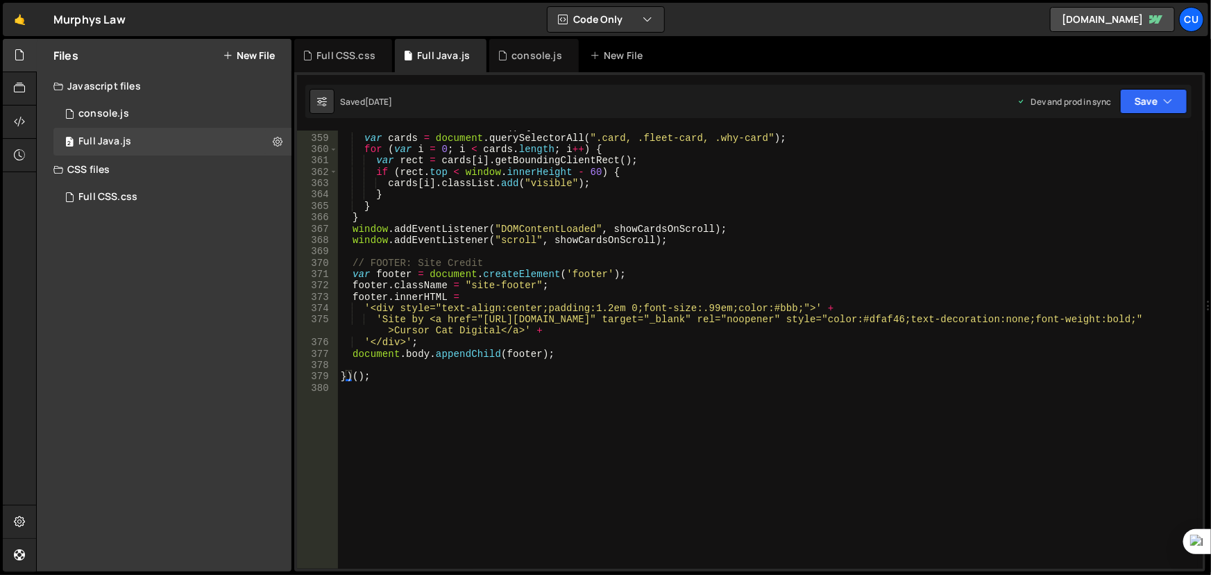
scroll to position [4233, 0]
click at [378, 384] on div "function showCardsOnScroll ( ) { var cards = document . querySelectorAll ( ".ca…" at bounding box center [768, 351] width 861 height 461
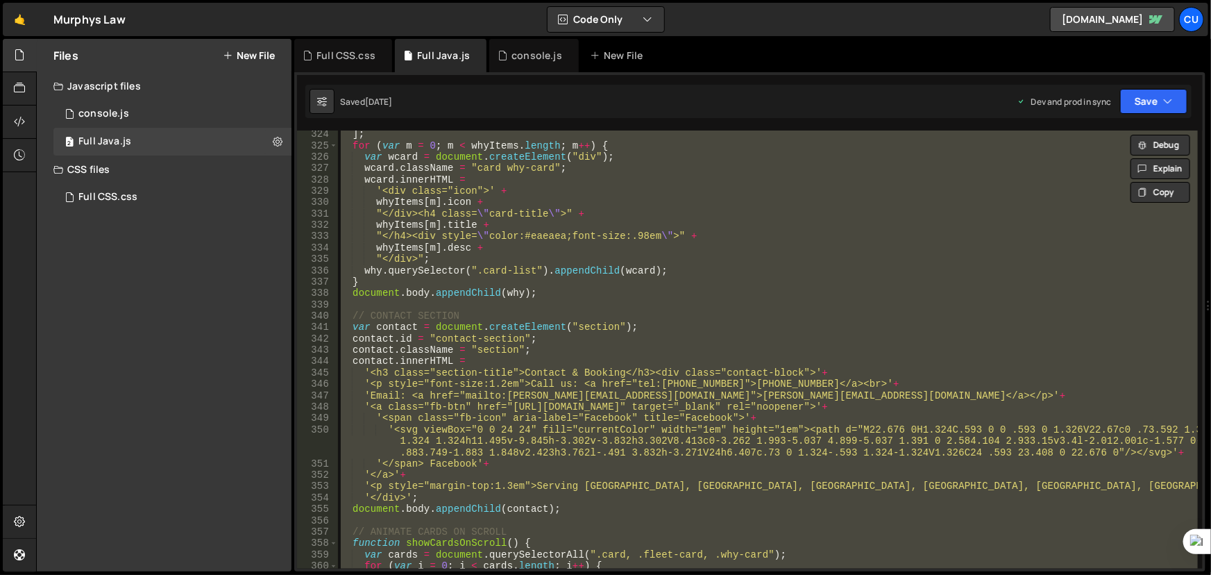
scroll to position [3817, 0]
click at [539, 238] on div "] ; for ( var m = 0 ; m < whyItems . length ; m ++ ) { var wcard = document . c…" at bounding box center [768, 349] width 860 height 438
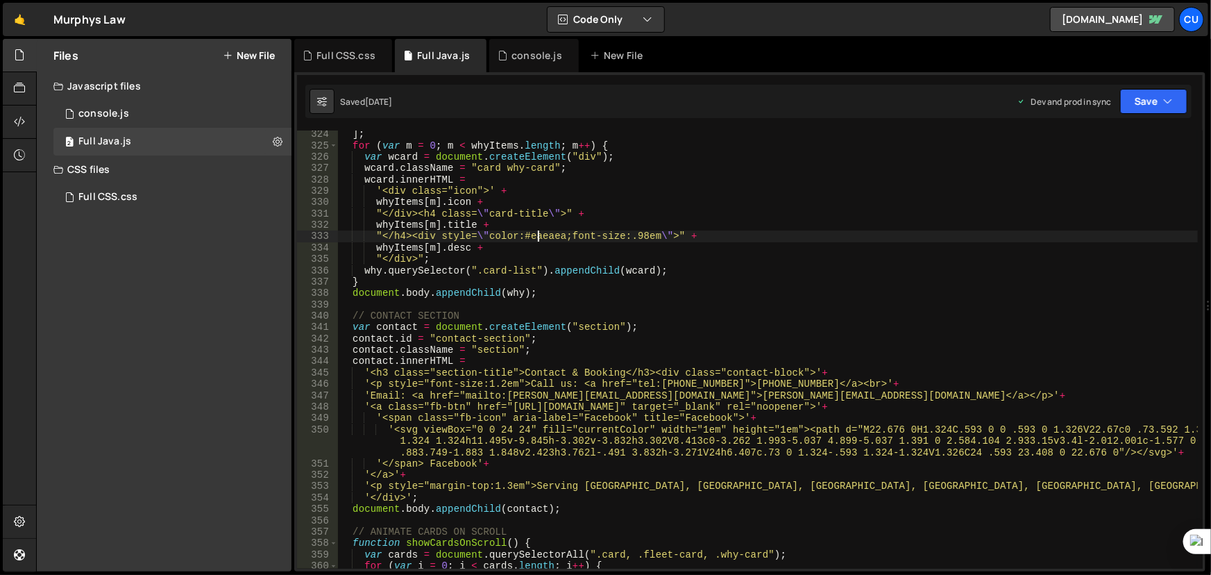
type textarea "})();"
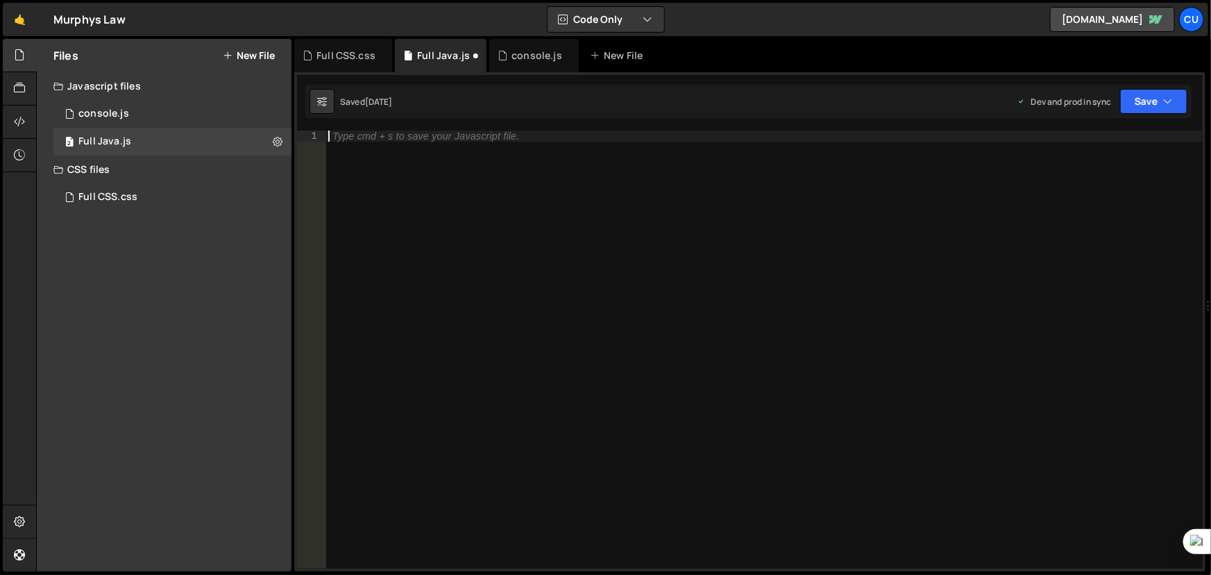
scroll to position [3070, 0]
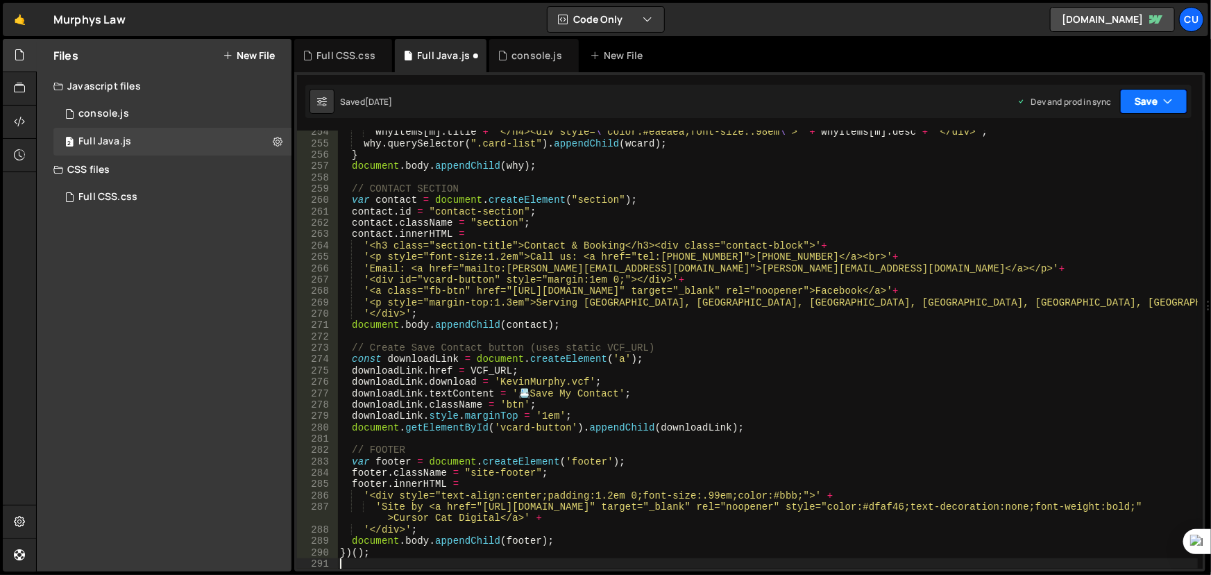
click at [1158, 101] on button "Save" at bounding box center [1153, 101] width 67 height 25
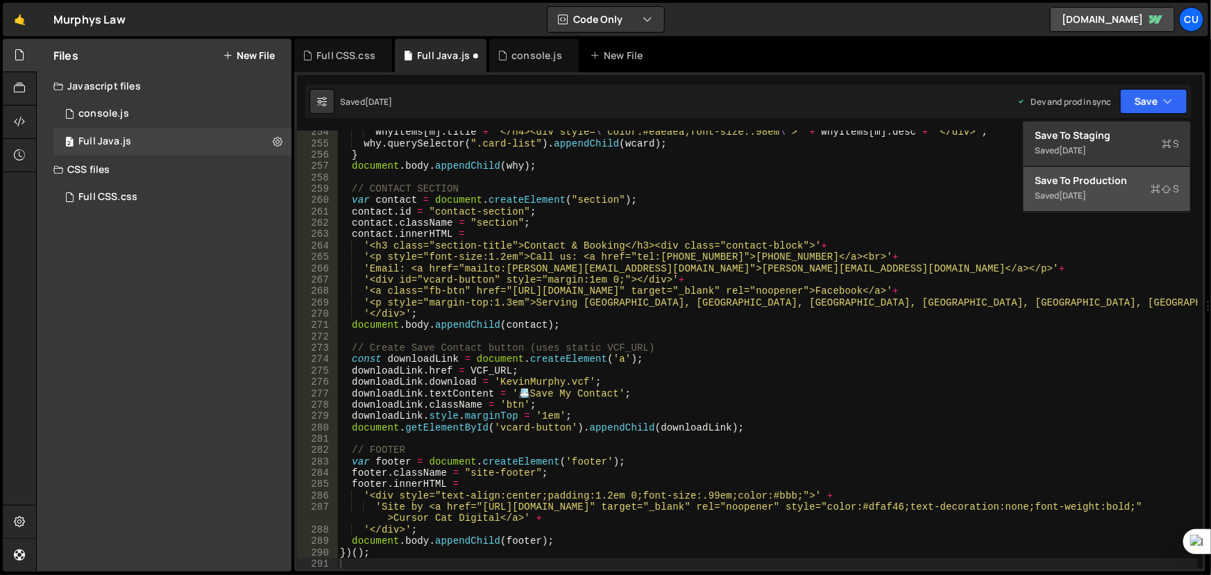
click at [1109, 198] on div "Saved [DATE]" at bounding box center [1107, 195] width 144 height 17
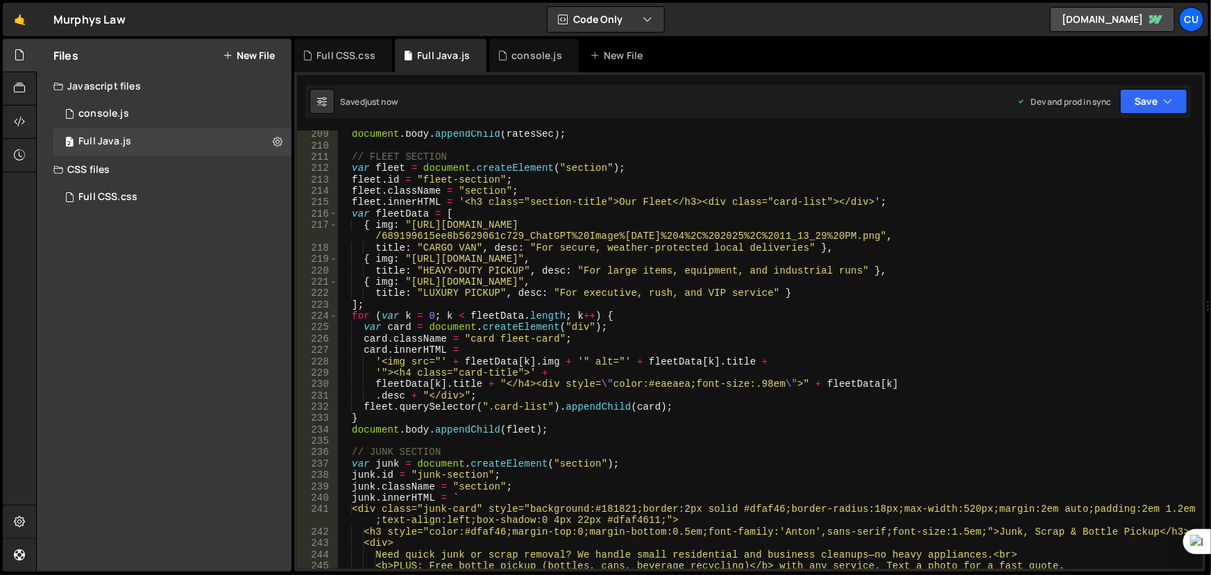
scroll to position [2439, 0]
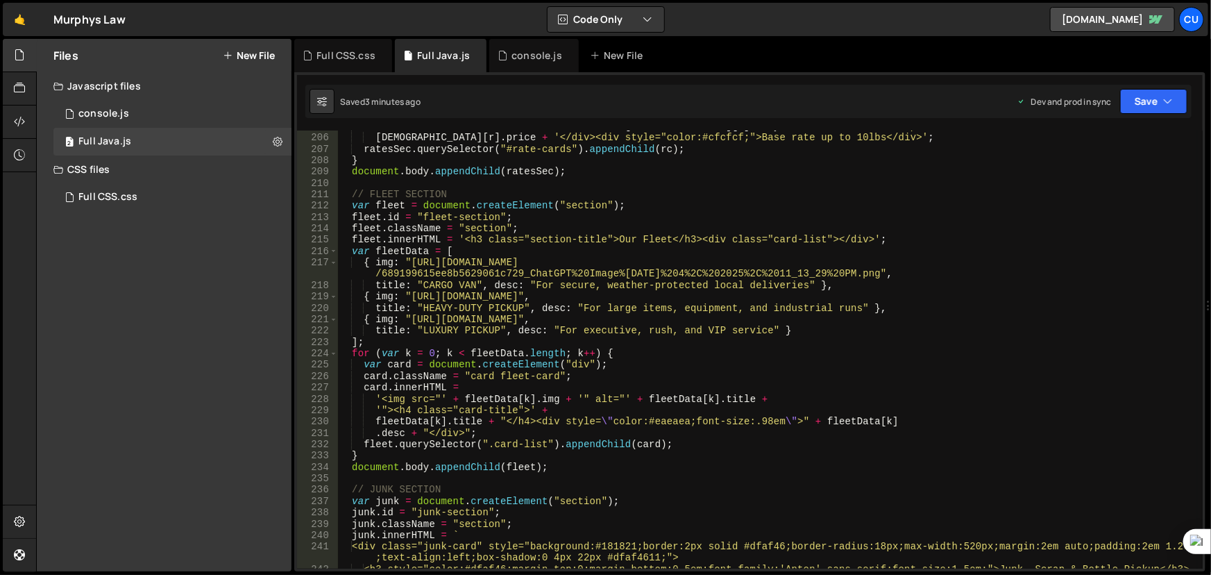
click at [631, 263] on div "rc . innerHTML = '<div class="card-title">' + ratesList [ r ] . city + '</div><…" at bounding box center [767, 351] width 861 height 461
type textarea "})();"
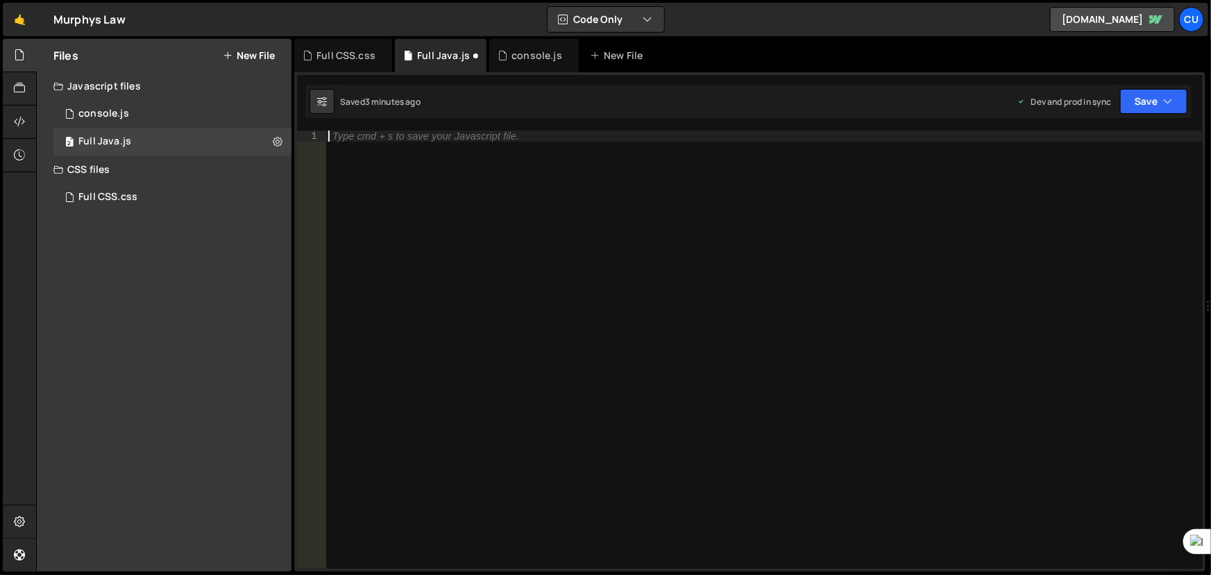
scroll to position [1389, 0]
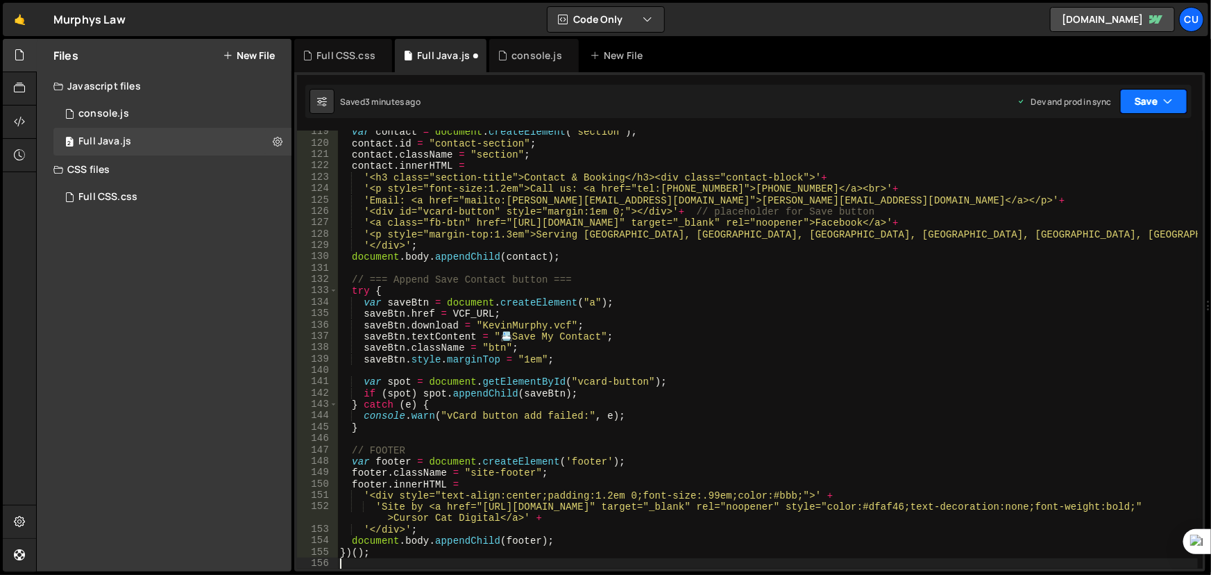
click at [1166, 90] on button "Save" at bounding box center [1153, 101] width 67 height 25
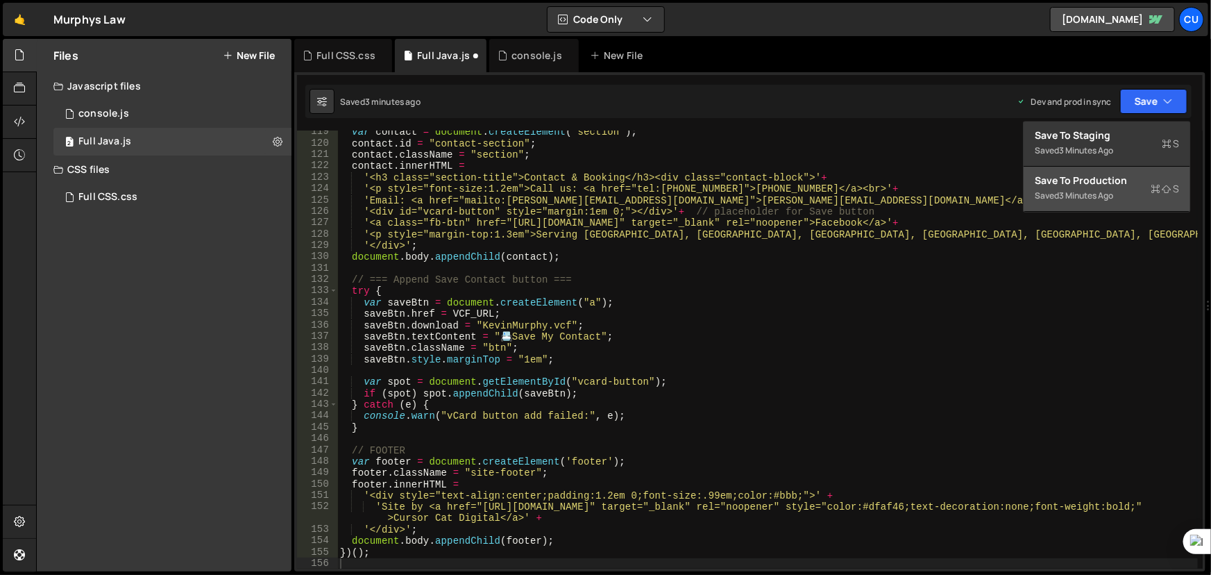
click at [1099, 187] on div "Saved 3 minutes ago" at bounding box center [1107, 195] width 144 height 17
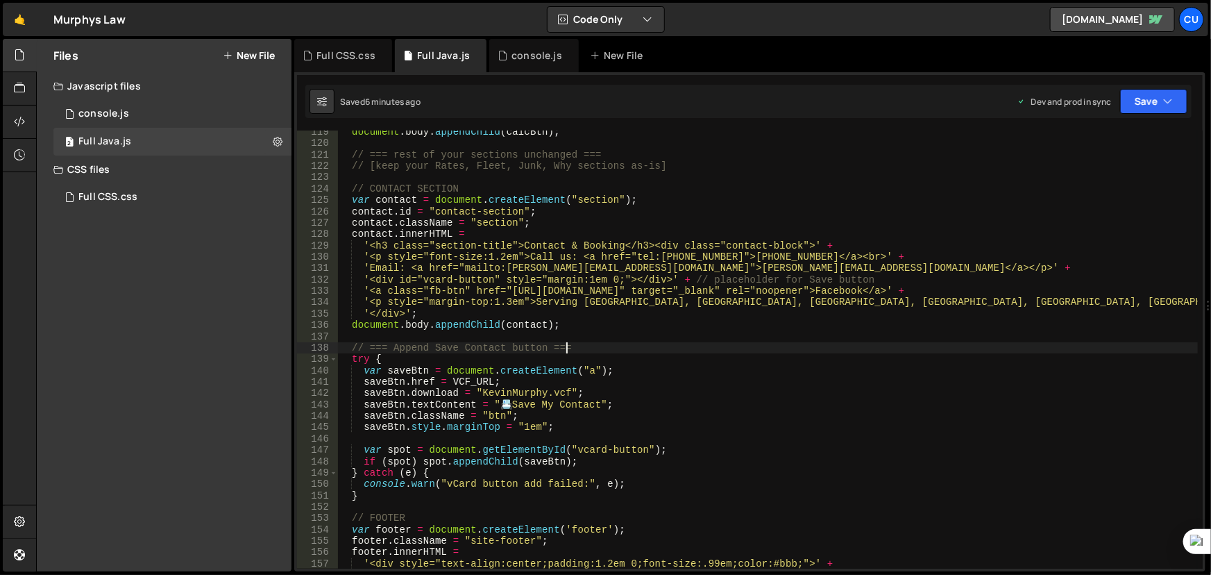
click at [581, 350] on div "document . body . appendChild ( calcBtn ) ; // === rest of your sections unchan…" at bounding box center [767, 362] width 861 height 473
type textarea "})();"
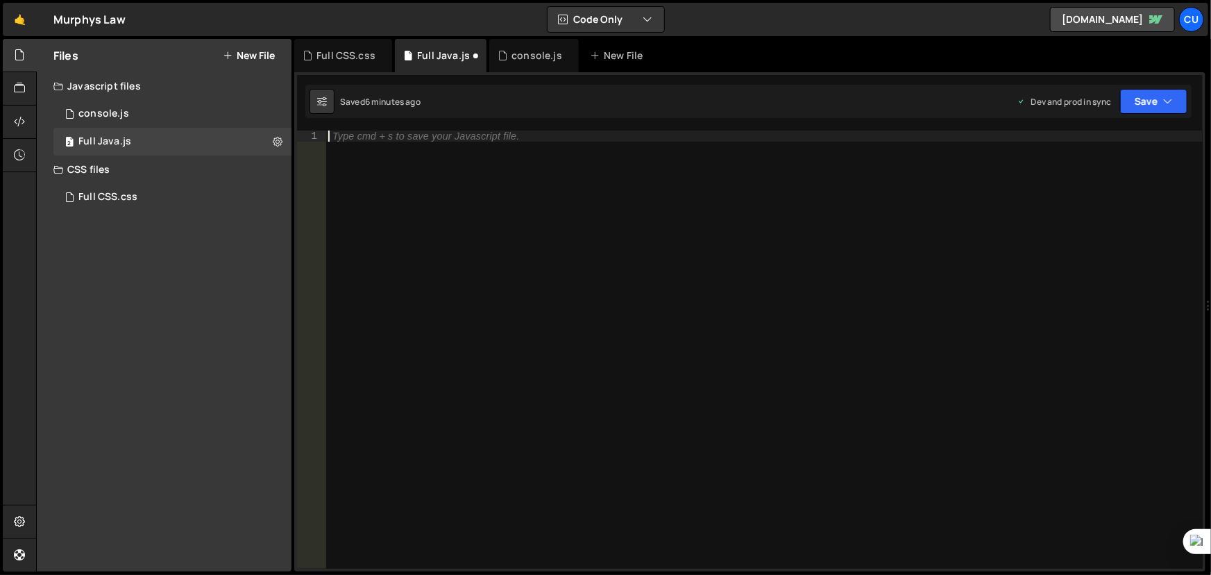
paste textarea
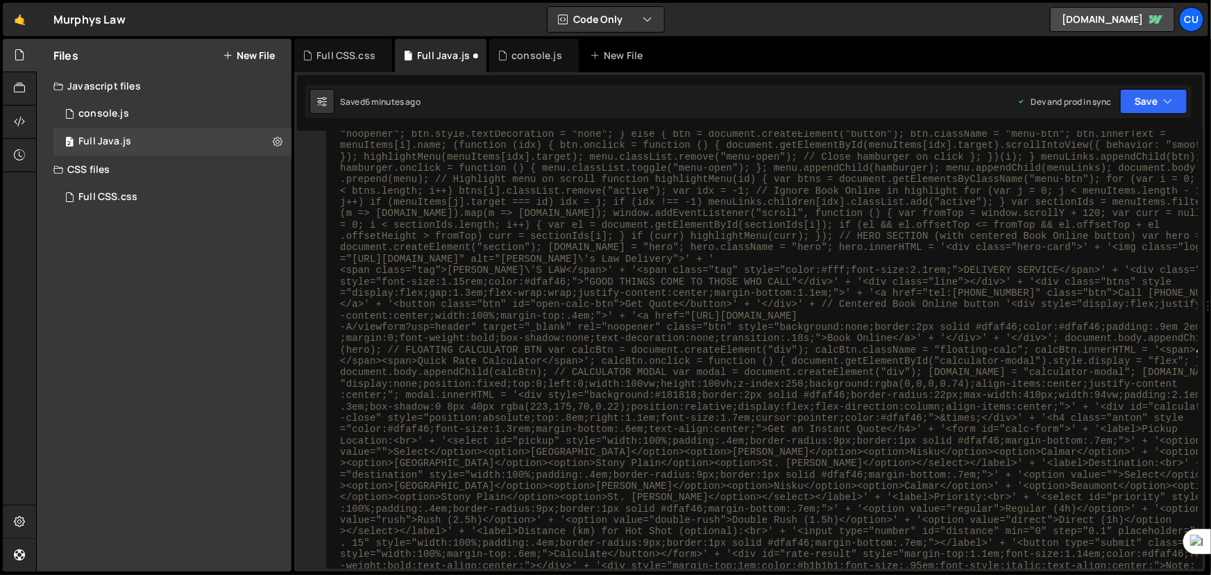
scroll to position [0, 0]
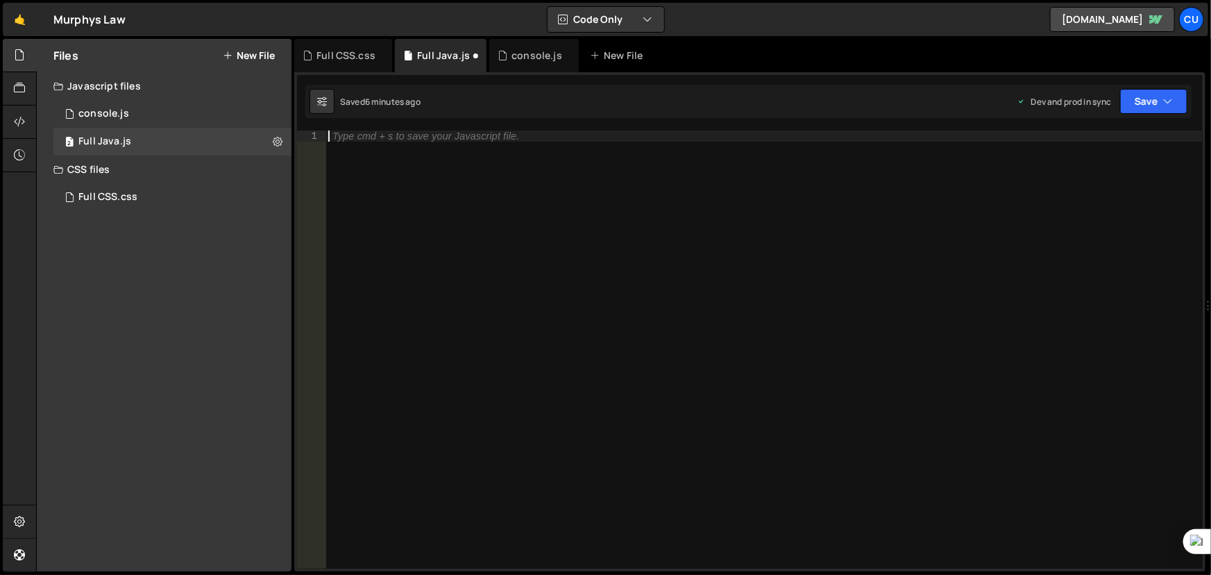
click at [329, 135] on div "Type cmd + s to save your Javascript file." at bounding box center [764, 360] width 878 height 461
paste textarea
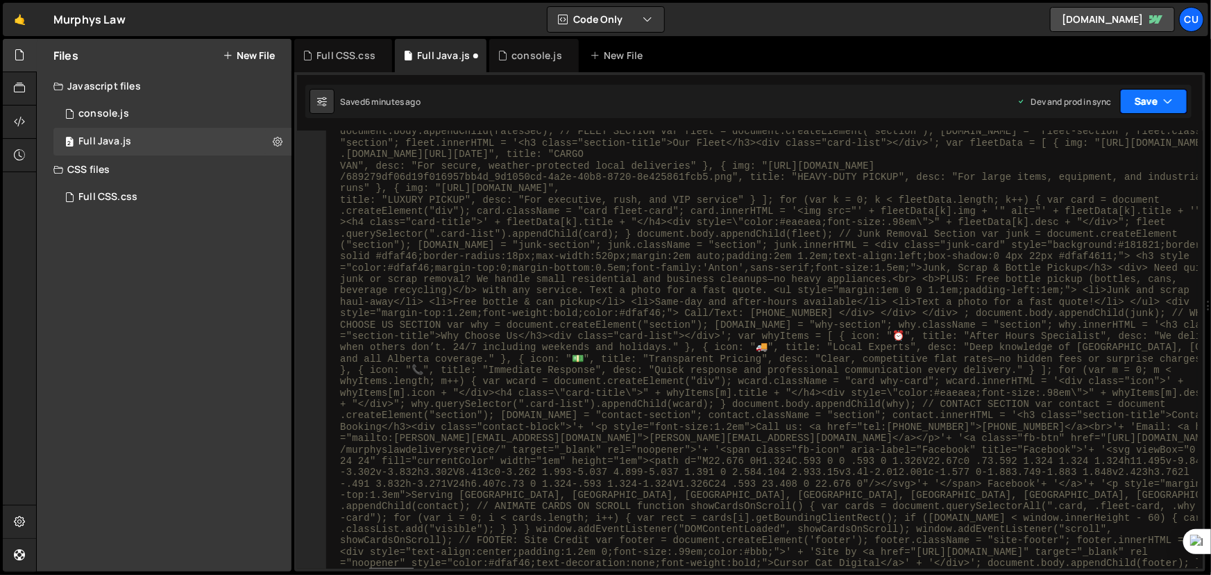
click at [1174, 108] on button "Save" at bounding box center [1153, 101] width 67 height 25
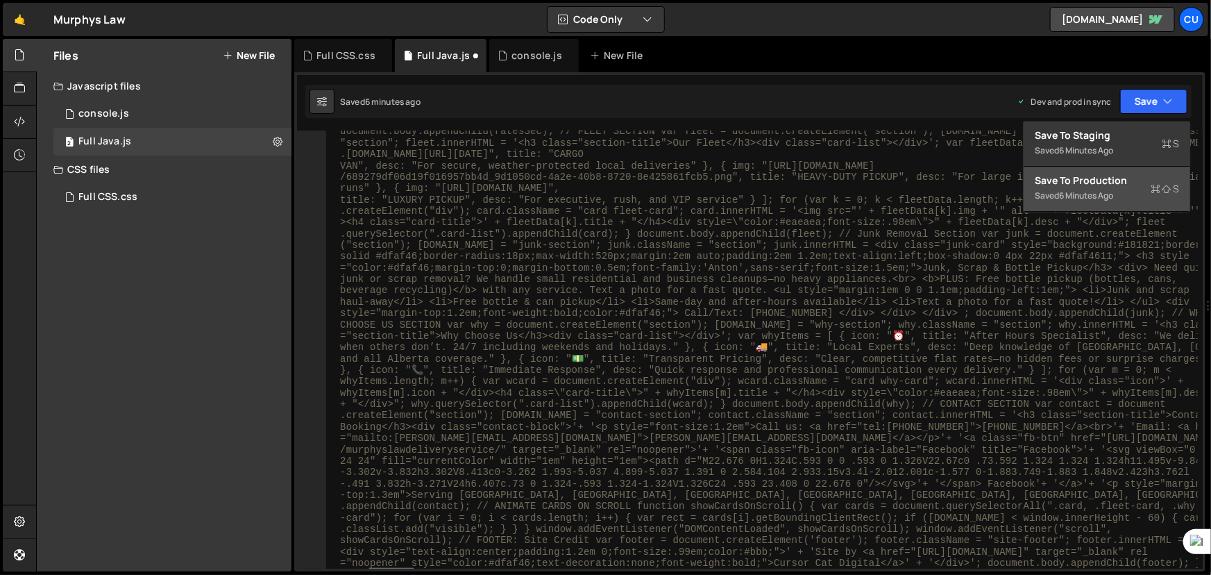
click at [1103, 186] on div "Save to Production S" at bounding box center [1107, 180] width 144 height 14
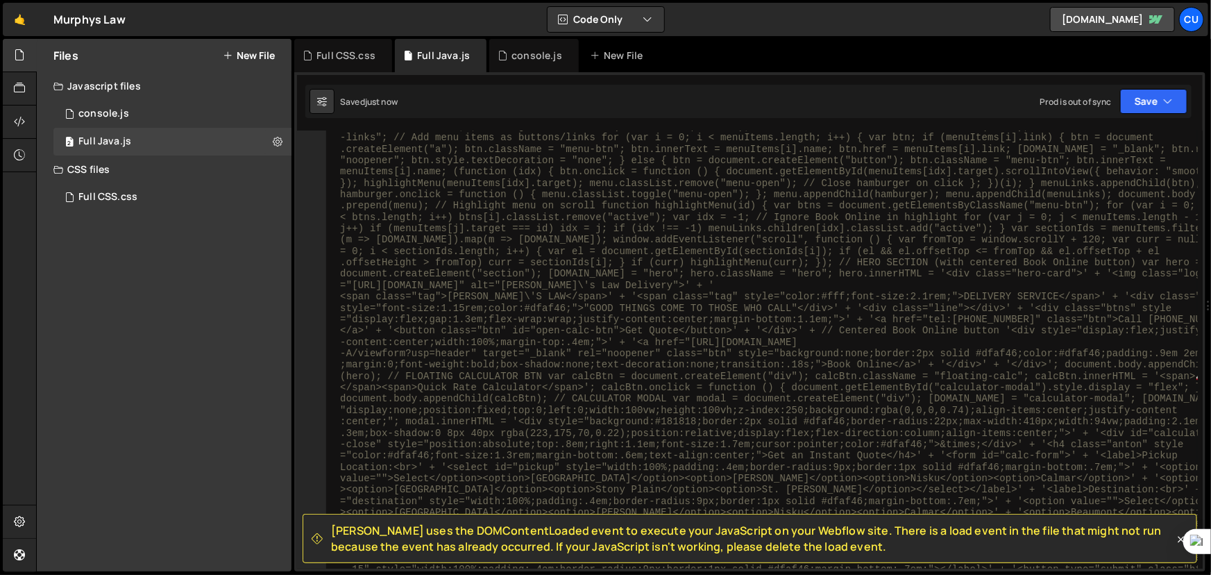
scroll to position [0, 0]
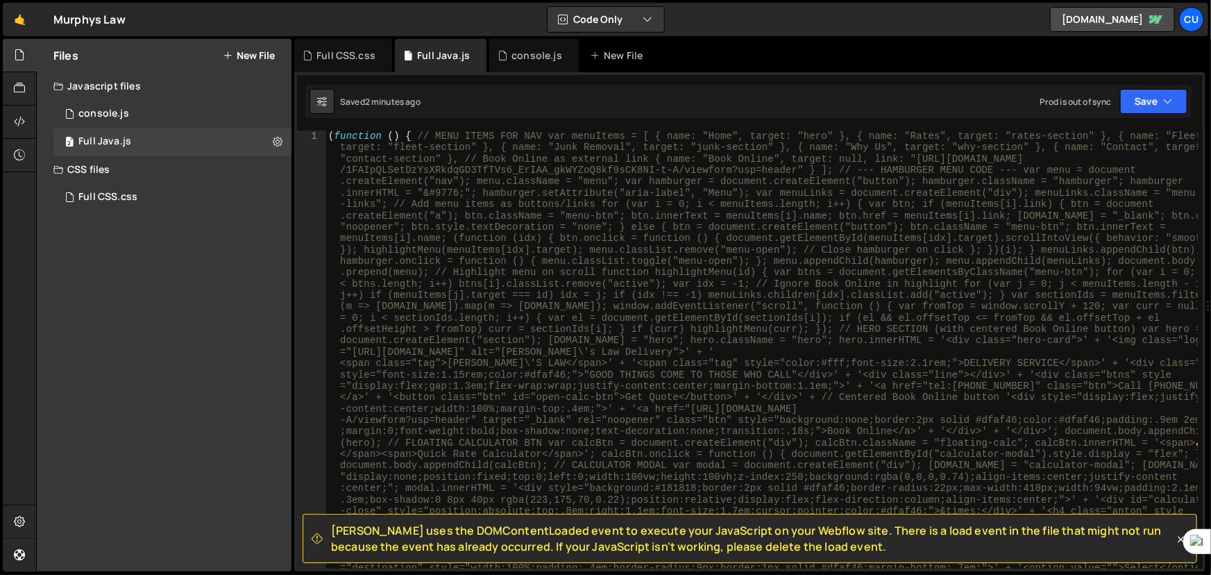
type textarea "(function () { // MENU ITEMS FOR NAV var menuItems = [ { name: "Home", target: …"
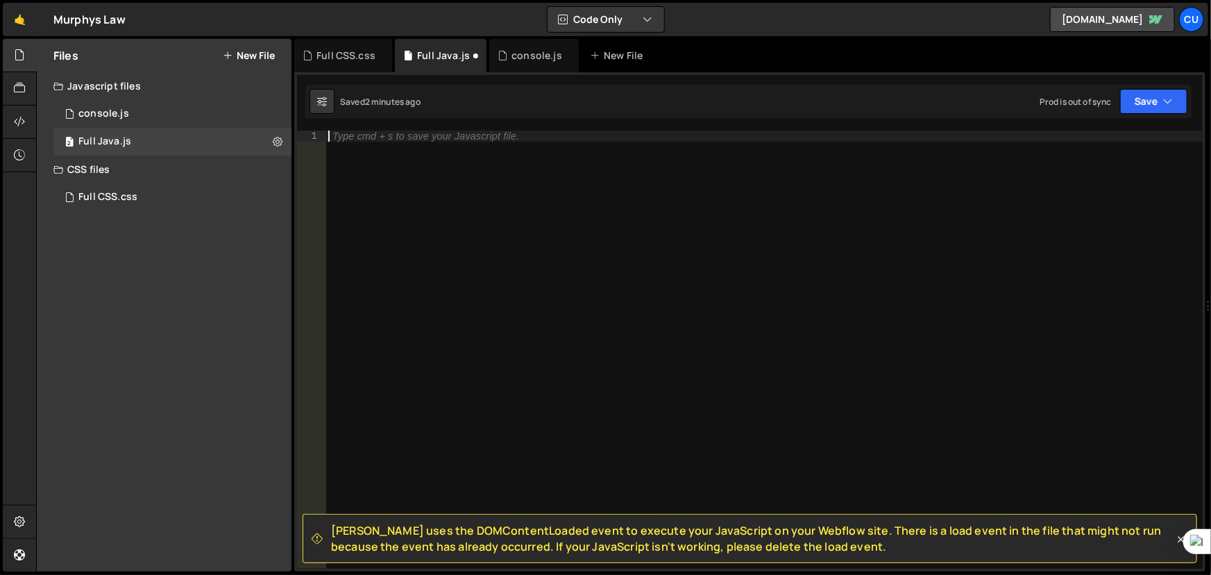
scroll to position [4921, 0]
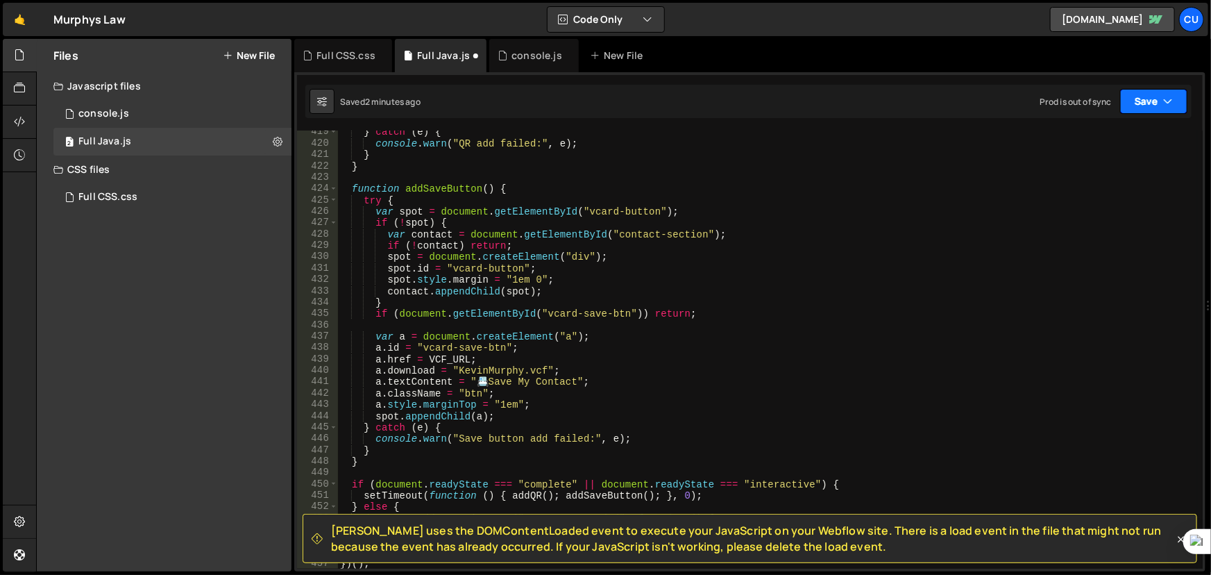
click at [1154, 97] on button "Save" at bounding box center [1153, 101] width 67 height 25
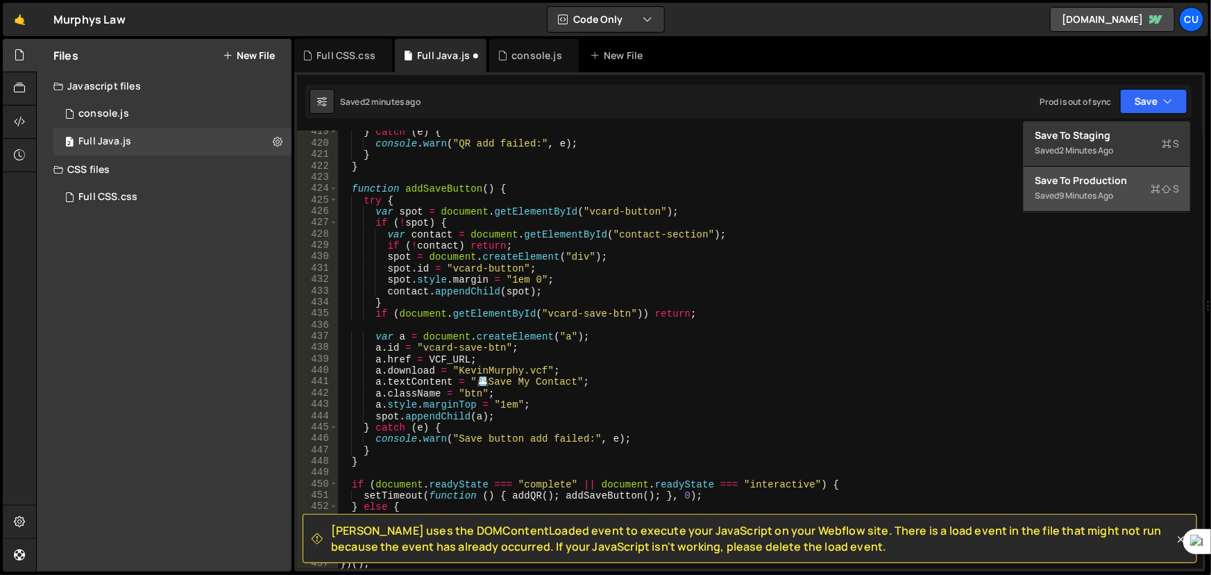
click at [1098, 198] on div "9 minutes ago" at bounding box center [1086, 195] width 54 height 12
type textarea "setTimeout(function () { addQR();"
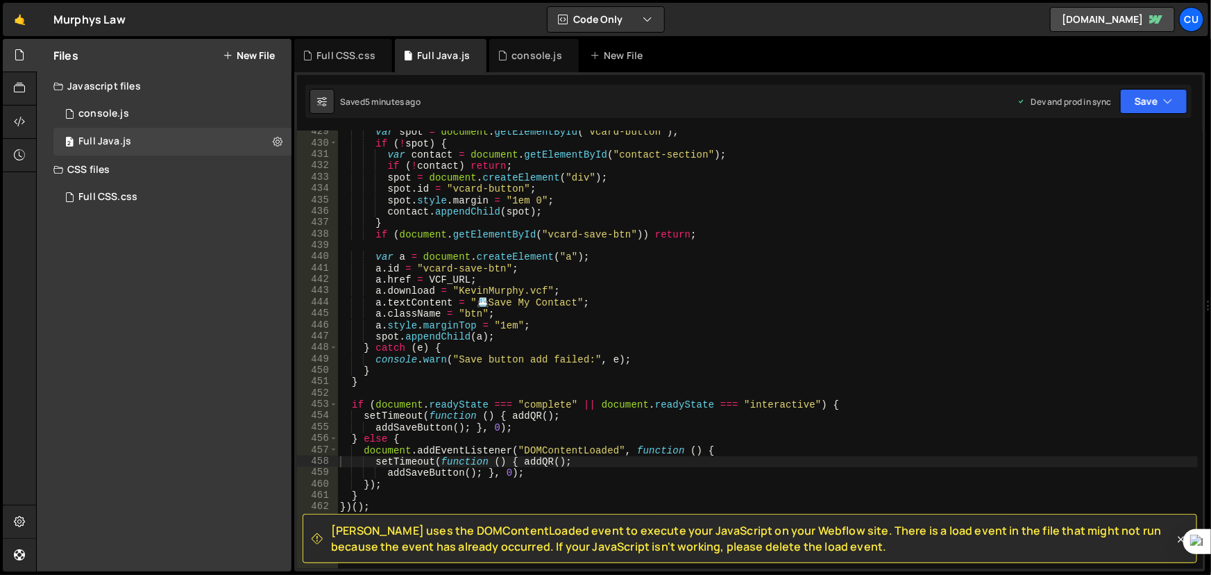
scroll to position [5180, 0]
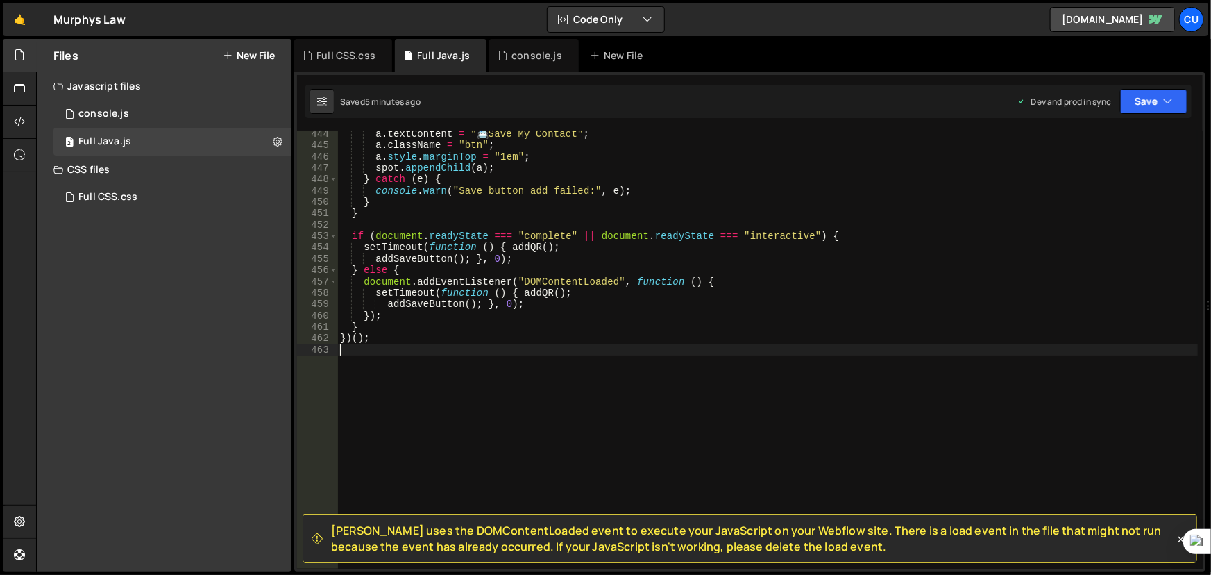
click at [349, 361] on div "a . textContent = " 📇 Save My Contact" ; a . className = "btn" ; a . style . ma…" at bounding box center [767, 358] width 861 height 461
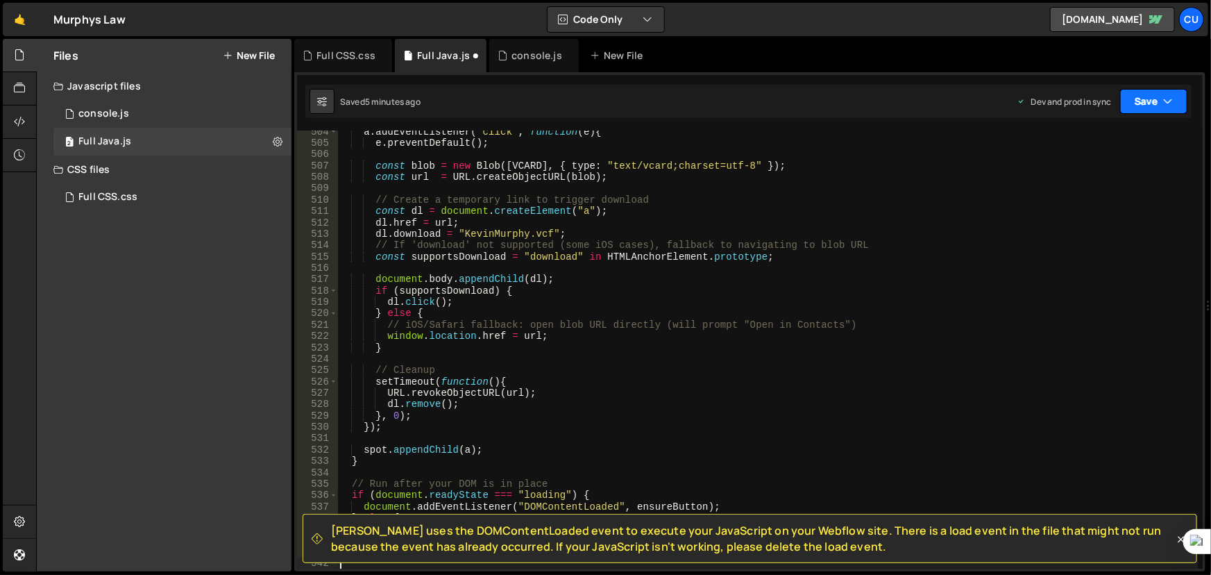
click at [1166, 99] on icon "button" at bounding box center [1168, 101] width 10 height 14
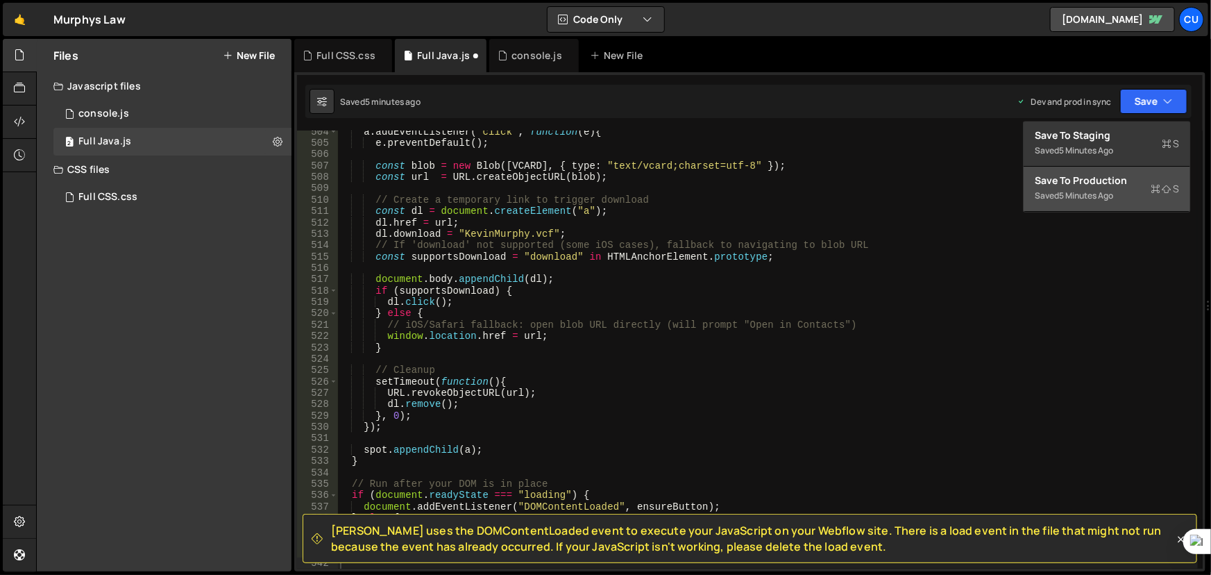
click at [1078, 194] on div "5 minutes ago" at bounding box center [1086, 195] width 54 height 12
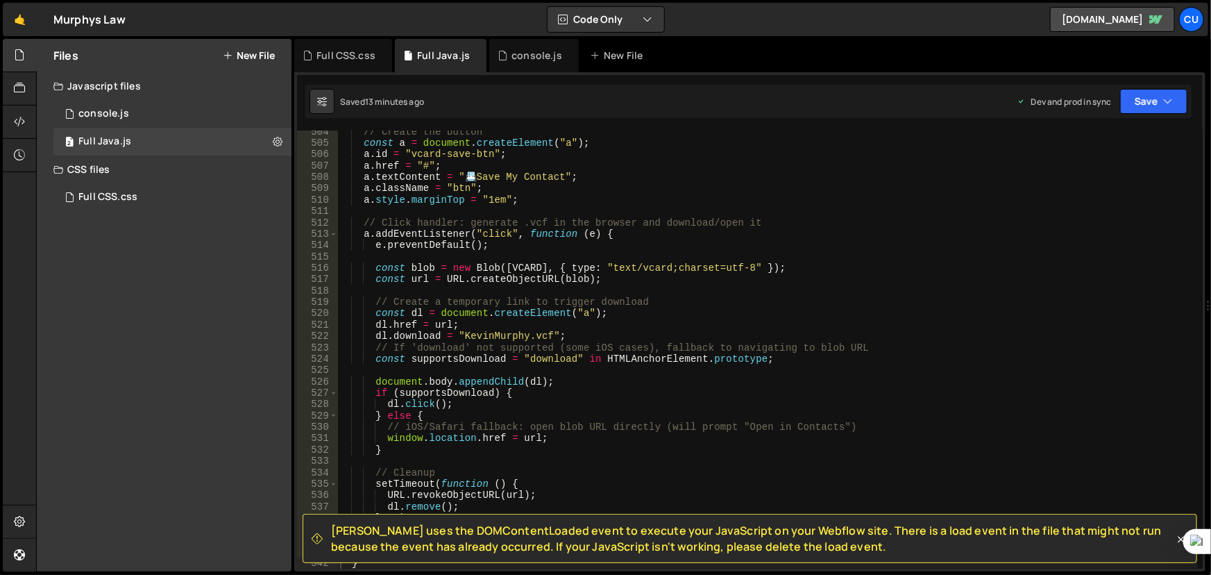
click at [392, 326] on div "// Create the button const a = document . createElement ( "a" ) ; a . id = "vca…" at bounding box center [767, 356] width 861 height 461
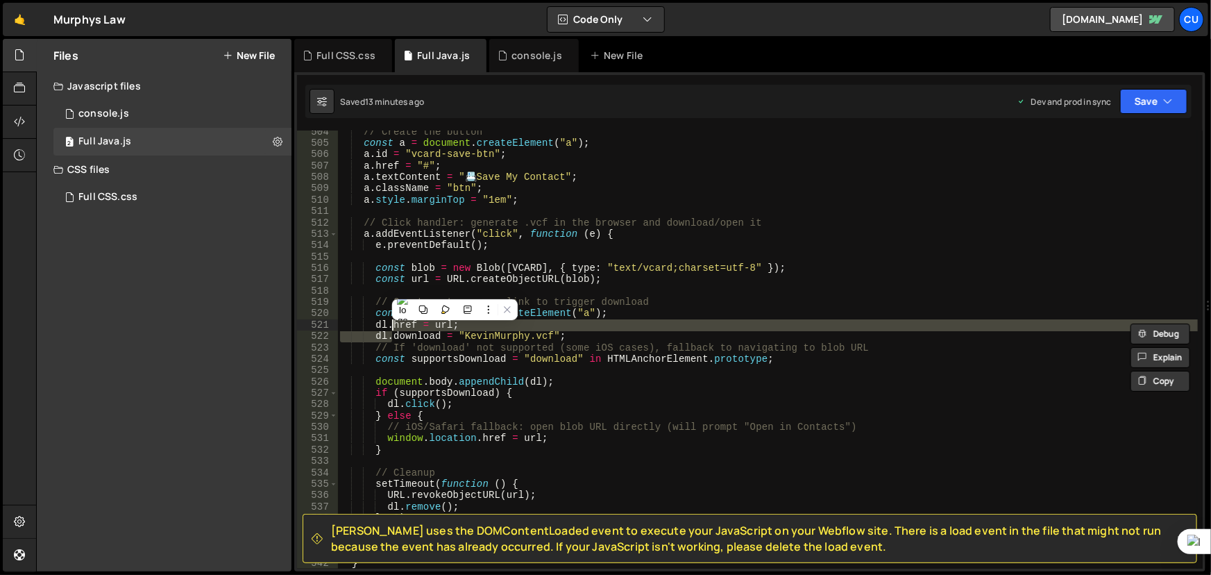
type textarea "})();"
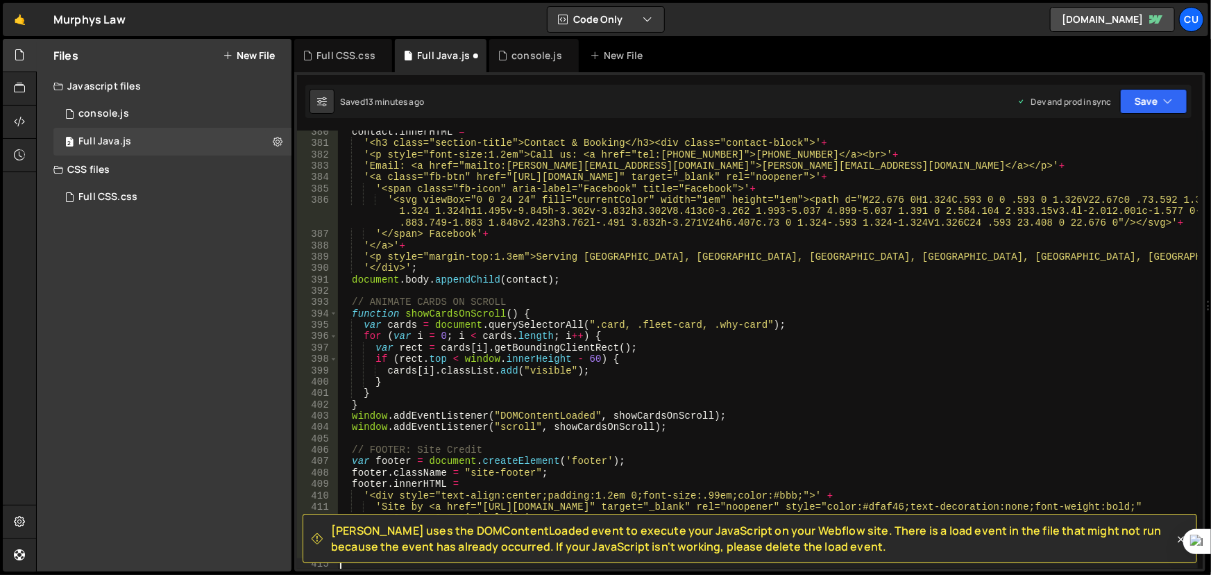
scroll to position [4467, 0]
click at [1157, 103] on button "Save" at bounding box center [1153, 101] width 67 height 25
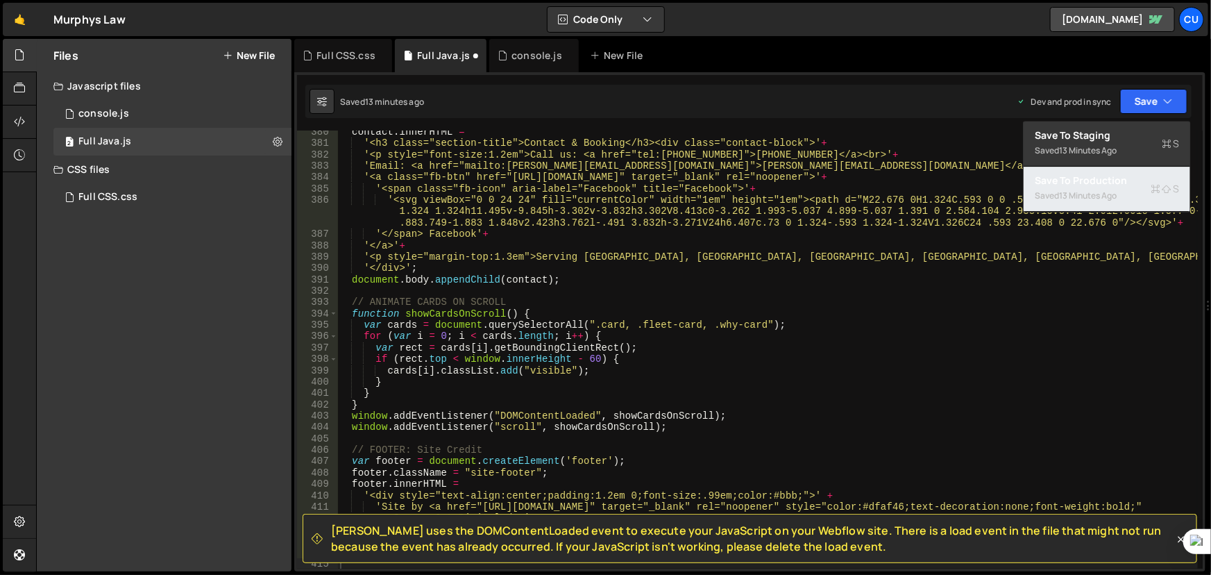
drag, startPoint x: 1117, startPoint y: 195, endPoint x: 1114, endPoint y: 172, distance: 23.1
click at [1114, 180] on button "Save to Production S Saved 13 minutes ago" at bounding box center [1107, 189] width 167 height 45
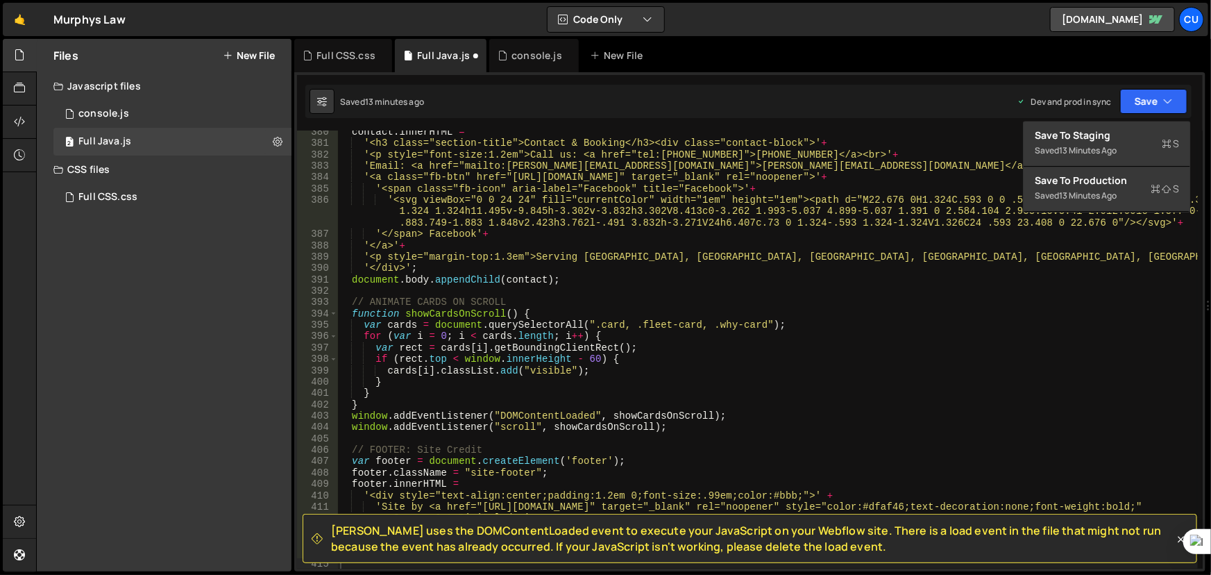
type textarea "footer.innerHTML ="
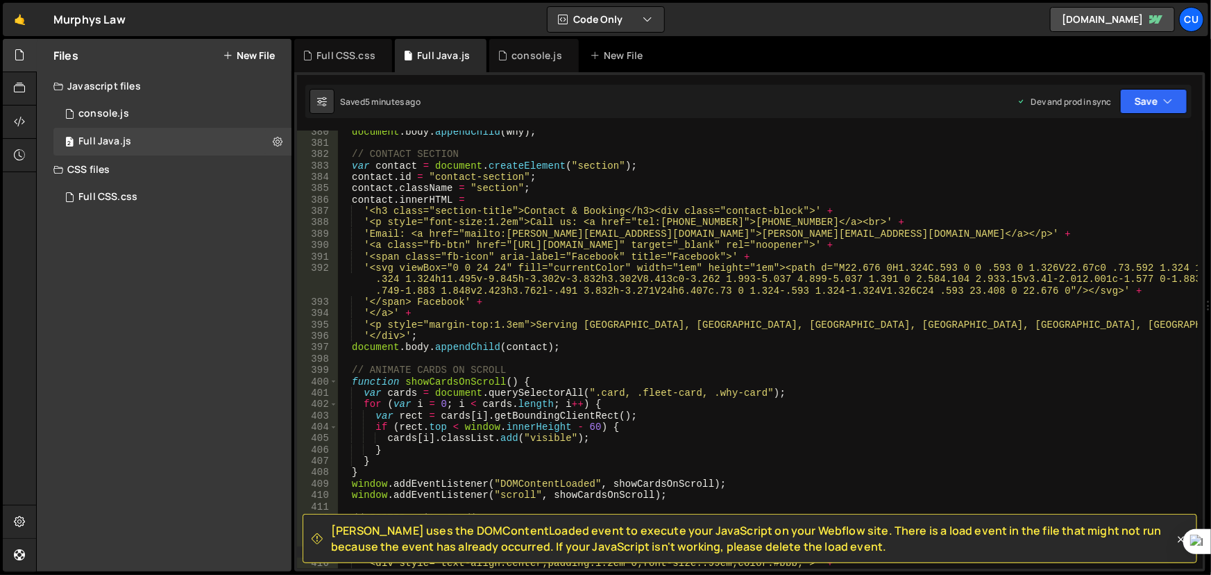
scroll to position [4737, 0]
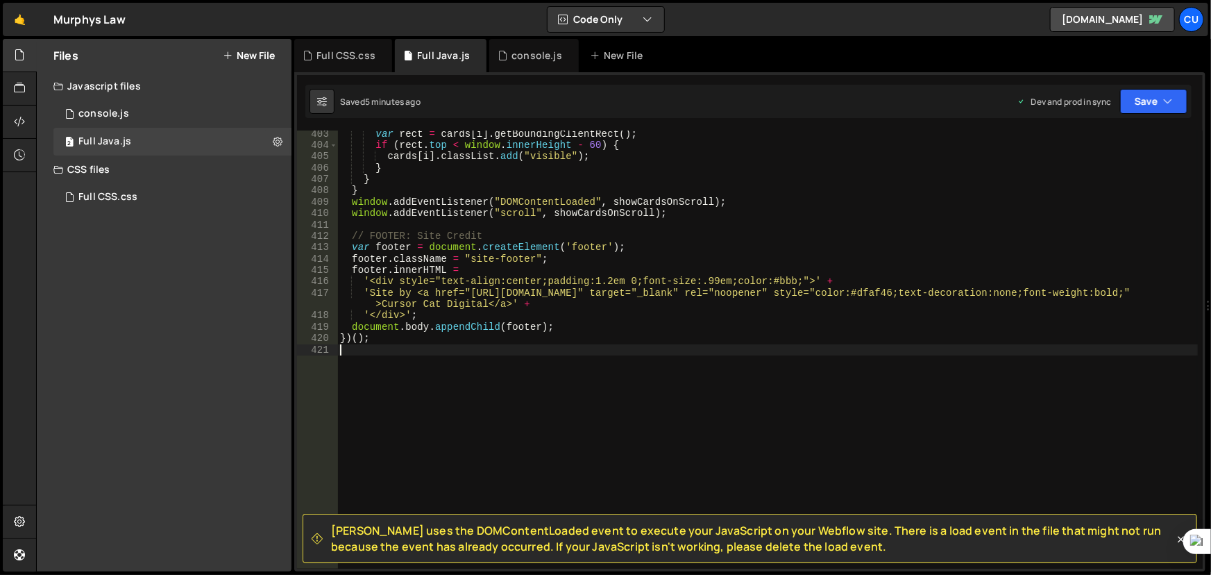
click at [346, 348] on div "var rect = cards [ i ] . getBoundingClientRect ( ) ; if ( rect . top < window .…" at bounding box center [767, 358] width 861 height 461
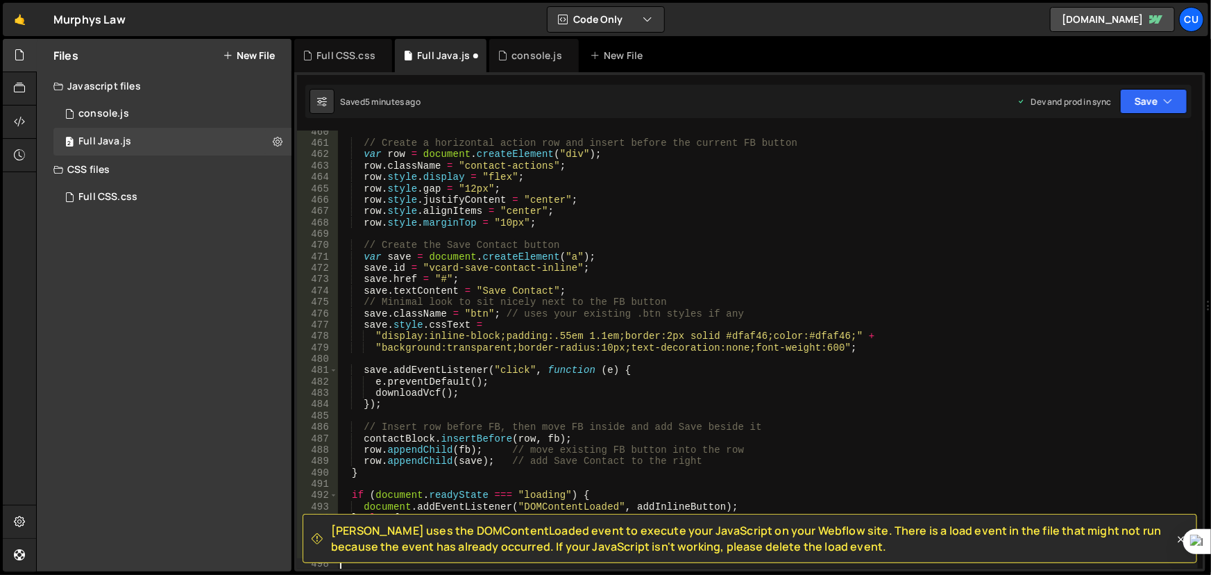
scroll to position [5398, 0]
click at [1159, 106] on button "Save" at bounding box center [1153, 101] width 67 height 25
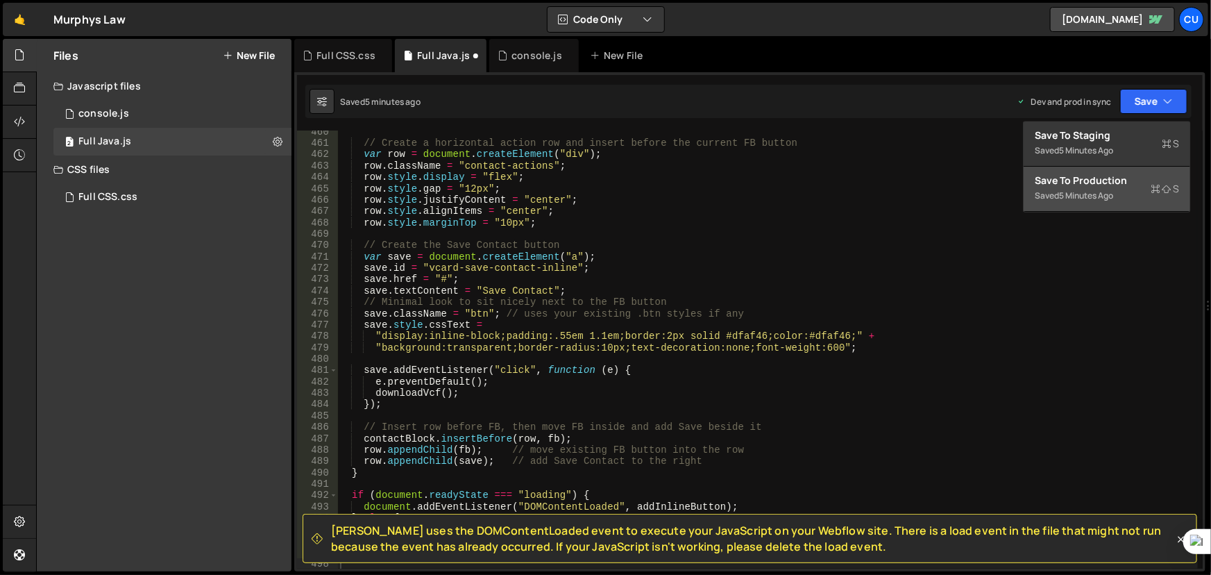
click at [1110, 199] on div "5 minutes ago" at bounding box center [1086, 195] width 54 height 12
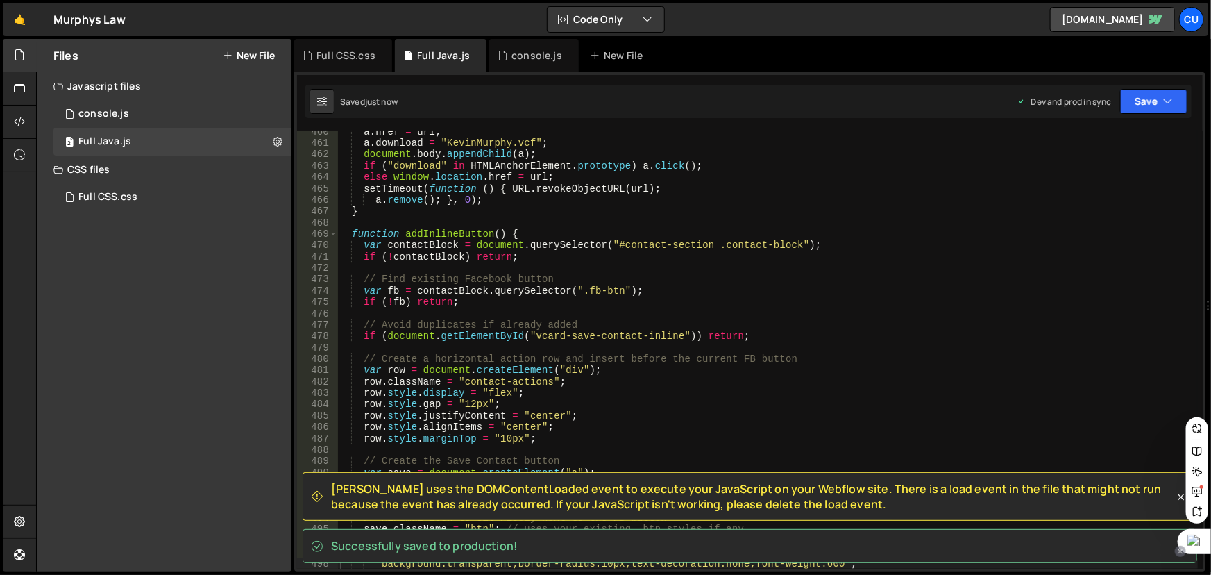
click at [1183, 550] on icon at bounding box center [1180, 551] width 7 height 7
click at [1181, 550] on icon at bounding box center [1180, 551] width 7 height 7
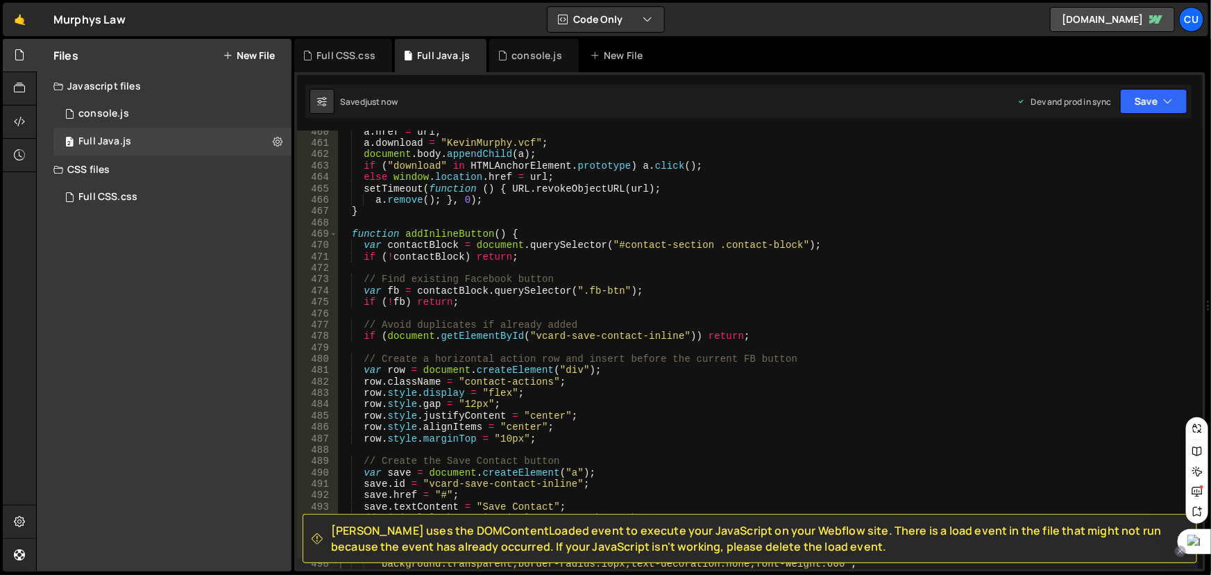
click at [1184, 551] on icon at bounding box center [1180, 551] width 7 height 7
click at [1127, 506] on span "Disable on this site" at bounding box center [1135, 504] width 82 height 11
click at [1185, 541] on icon at bounding box center [1181, 539] width 14 height 14
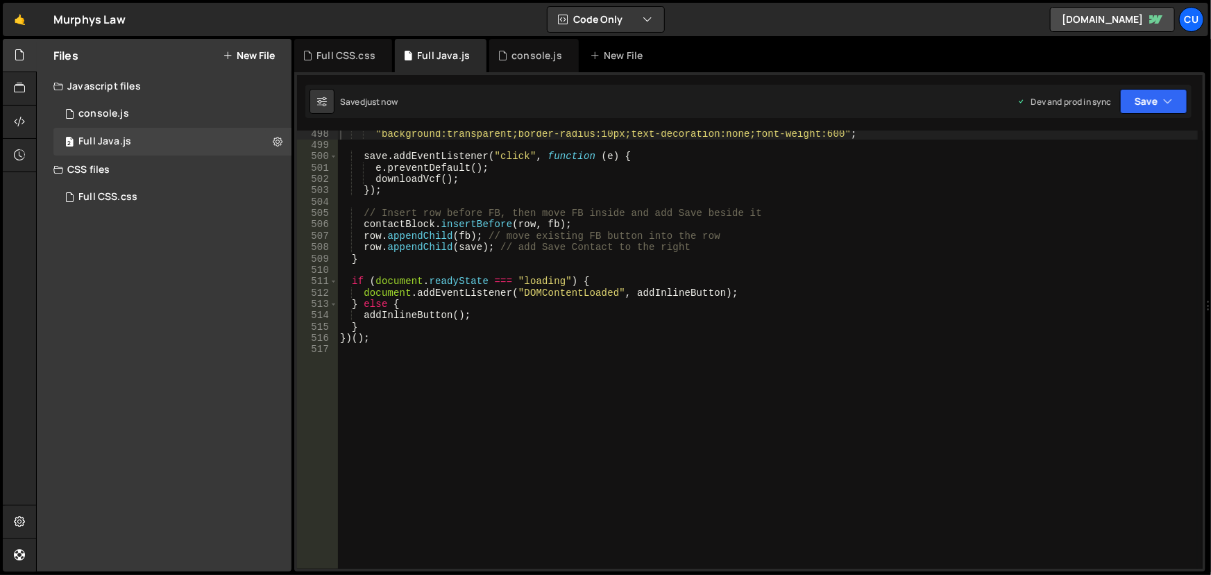
scroll to position [5827, 0]
click at [1165, 105] on icon "button" at bounding box center [1168, 101] width 10 height 14
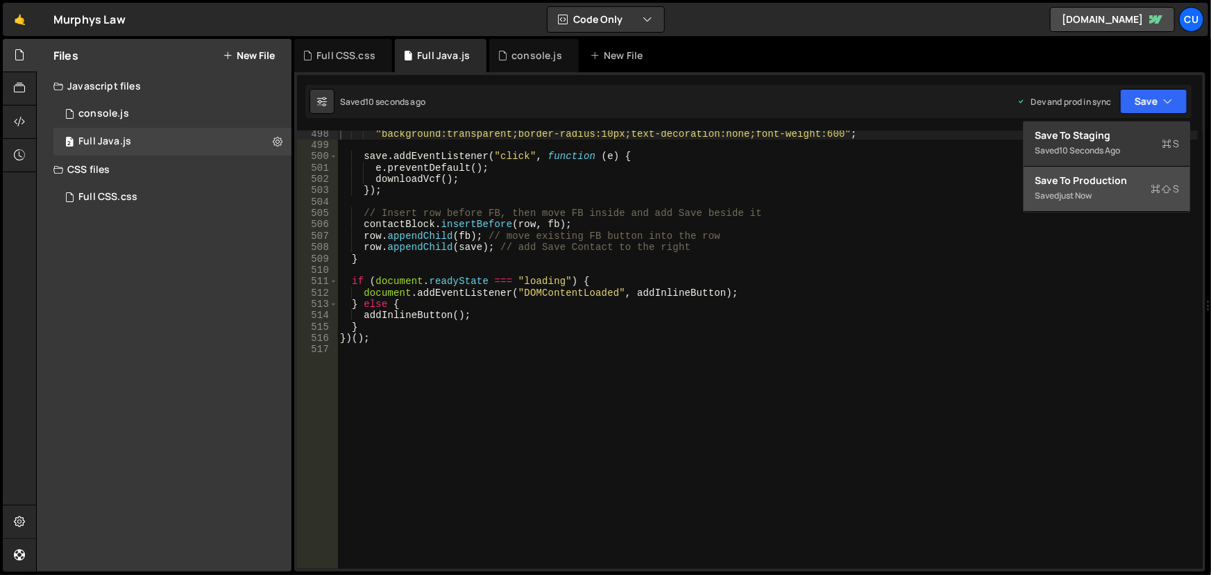
click at [1116, 182] on div "Save to Production S" at bounding box center [1107, 180] width 144 height 14
type textarea "save.style.cssText ="
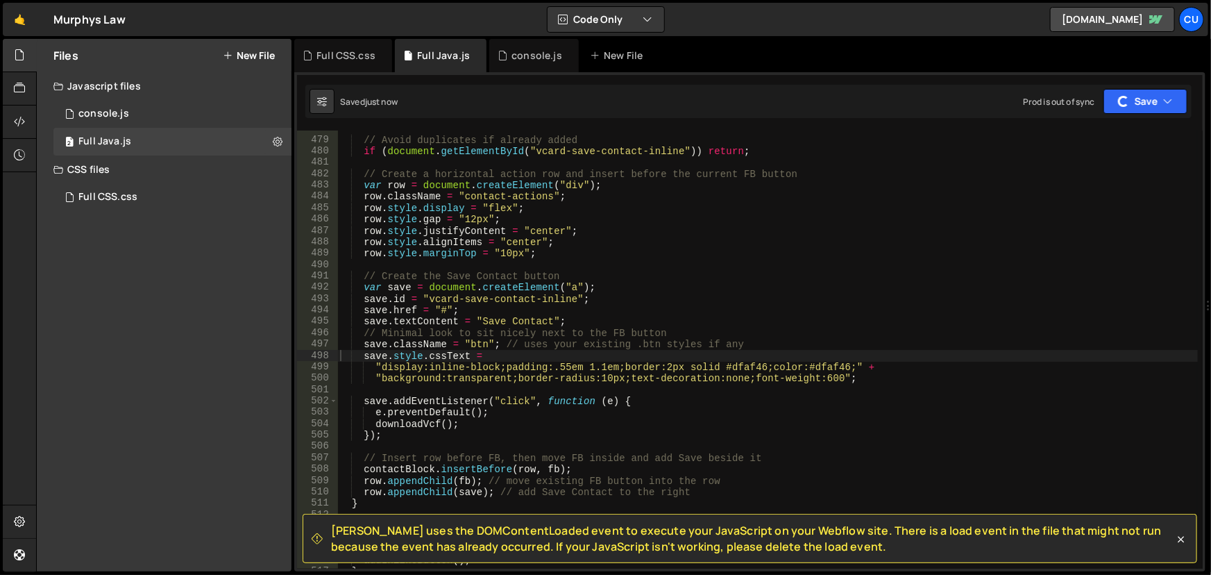
scroll to position [5681, 0]
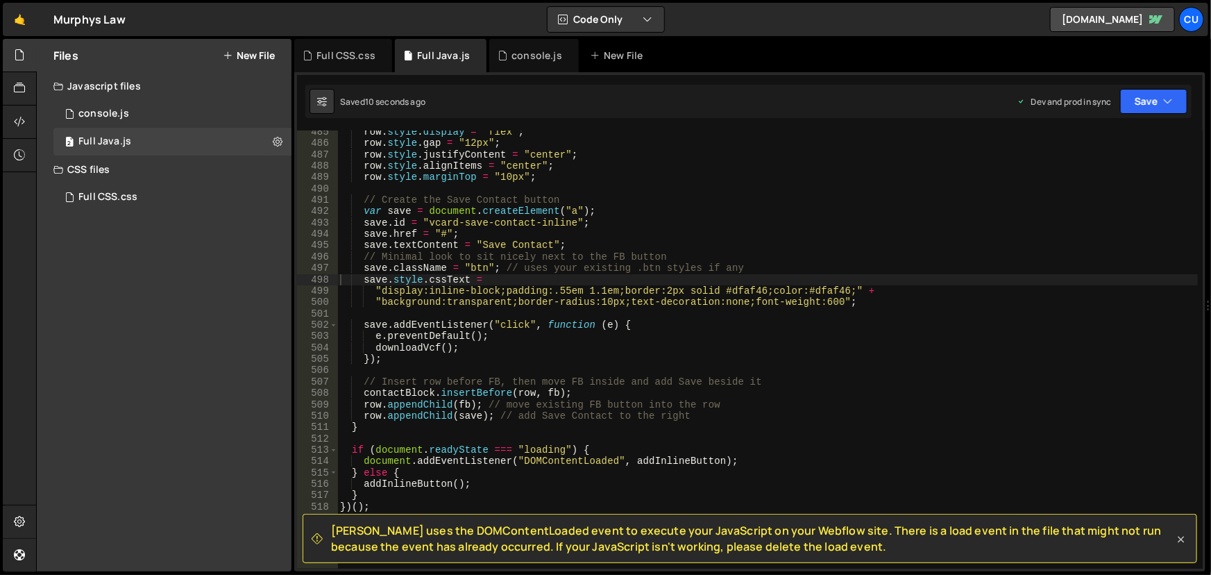
click at [1180, 538] on icon at bounding box center [1181, 539] width 6 height 6
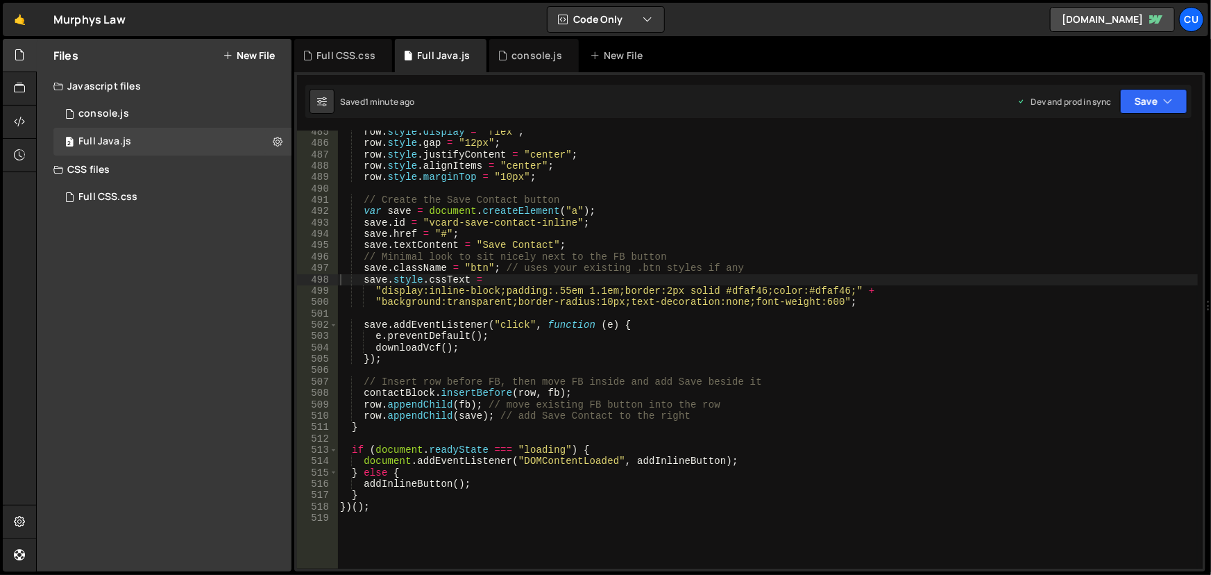
scroll to position [5757, 0]
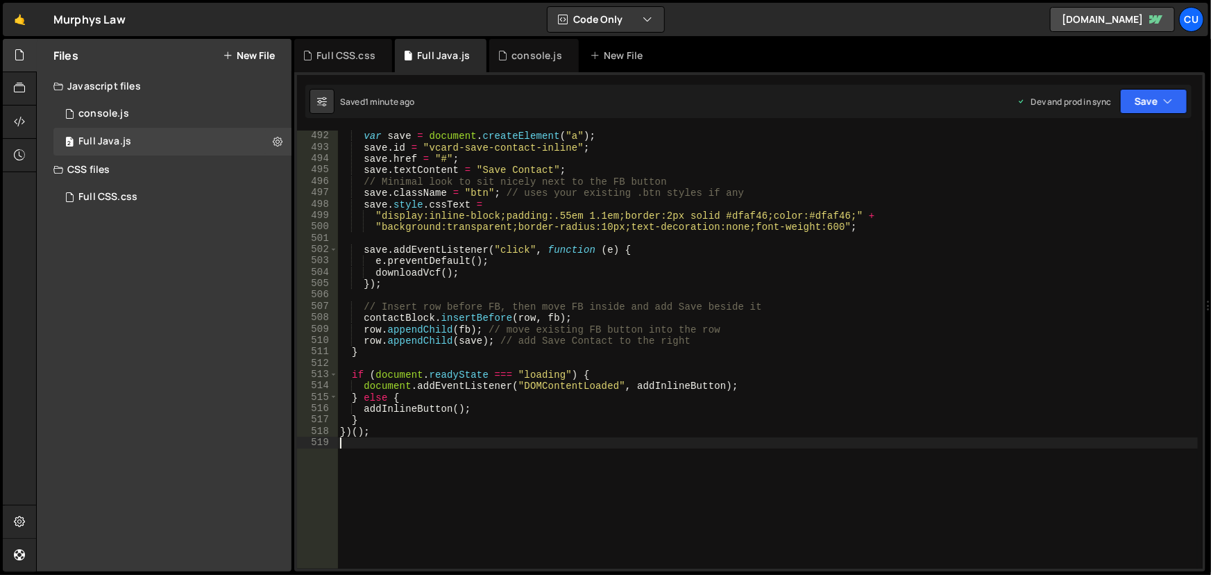
click at [345, 439] on div "var save = document . createElement ( "a" ) ; save . id = "vcard-save-contact-i…" at bounding box center [767, 360] width 861 height 461
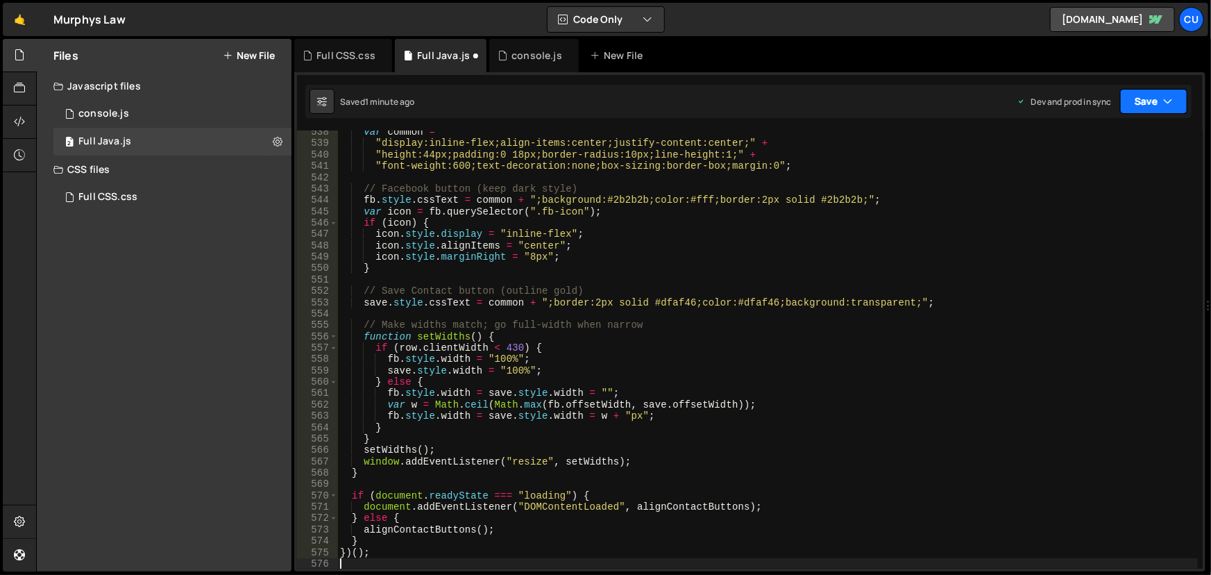
click at [1131, 96] on button "Save" at bounding box center [1153, 101] width 67 height 25
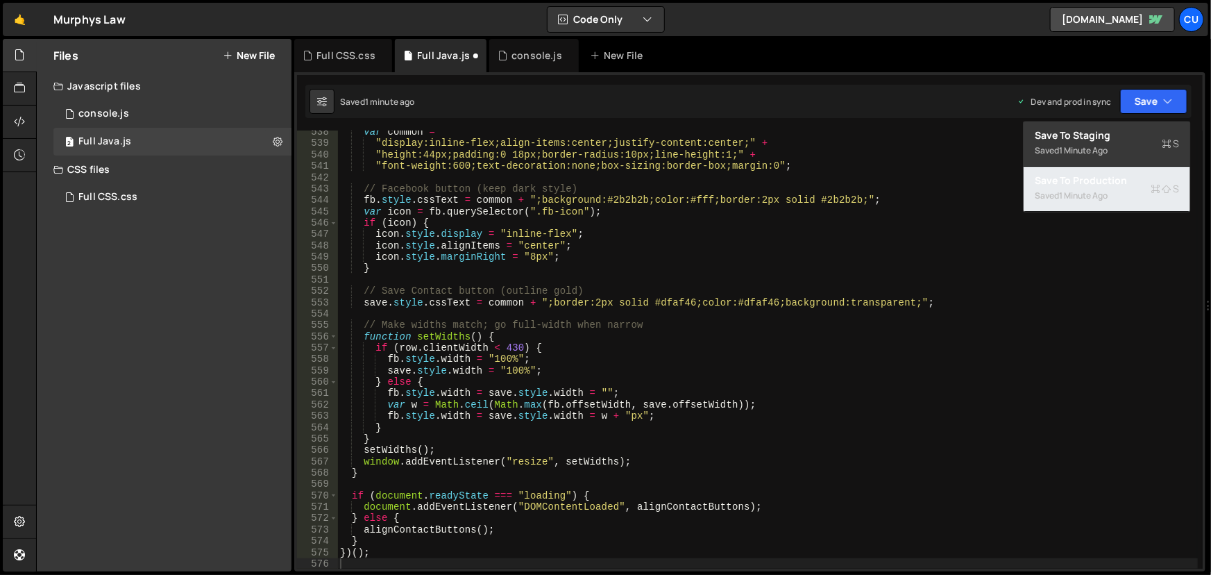
click at [1118, 187] on div "Saved 1 minute ago" at bounding box center [1107, 195] width 144 height 17
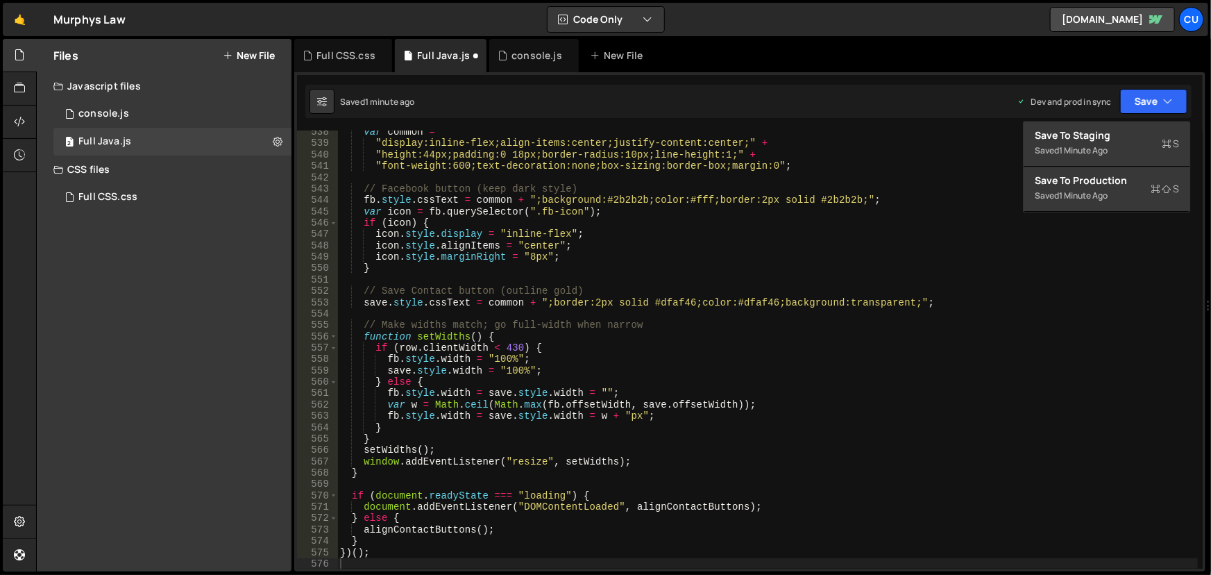
type textarea "})();"
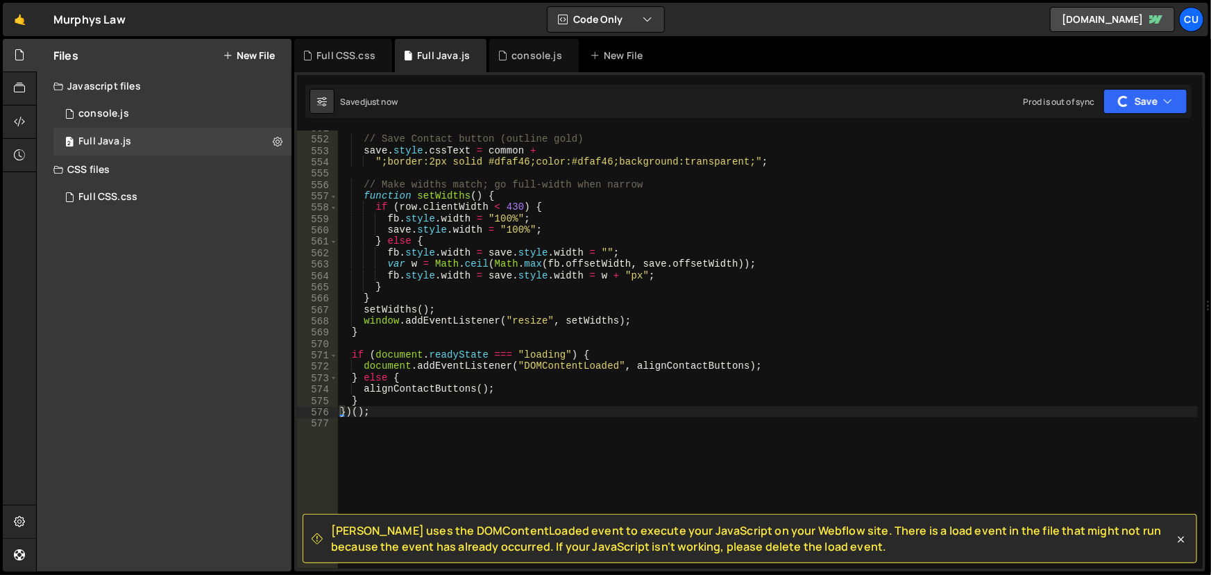
scroll to position [6435, 0]
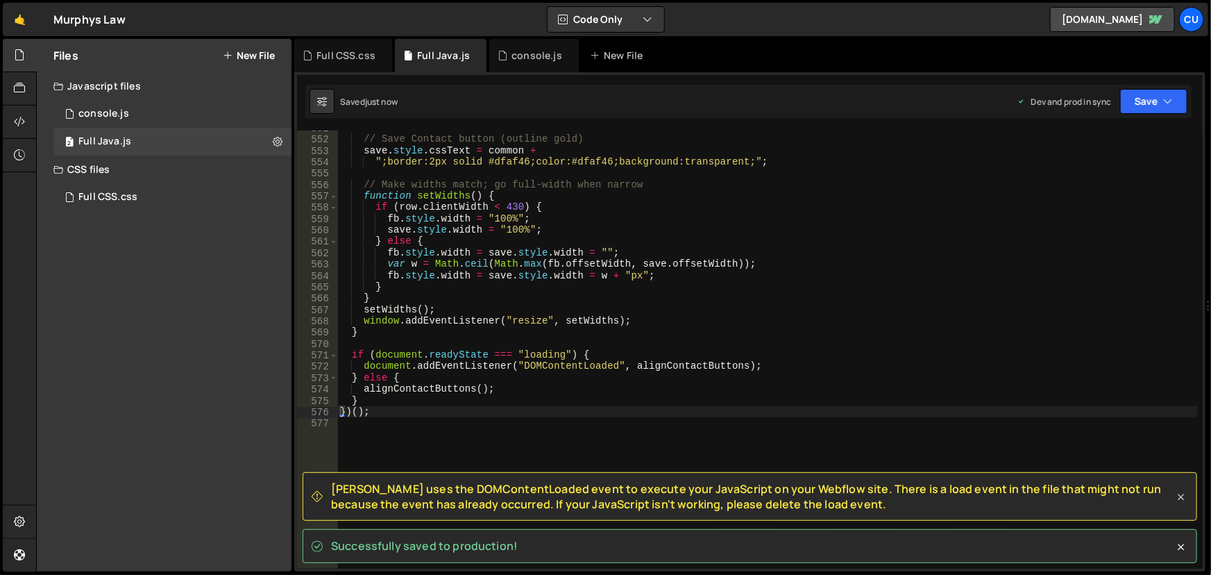
click at [1185, 540] on icon at bounding box center [1181, 547] width 14 height 14
